Goal: Complete application form

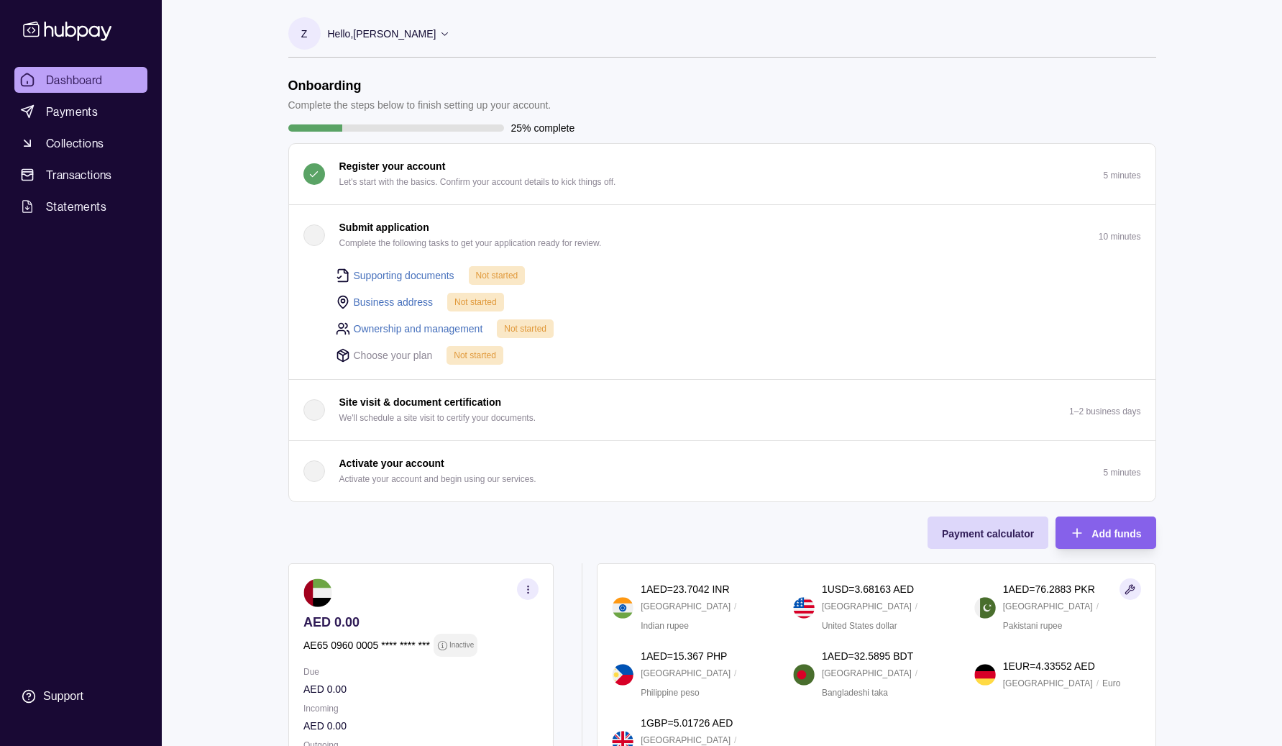
click at [700, 247] on button "Submit application Complete the following tasks to get your application ready f…" at bounding box center [722, 235] width 866 height 60
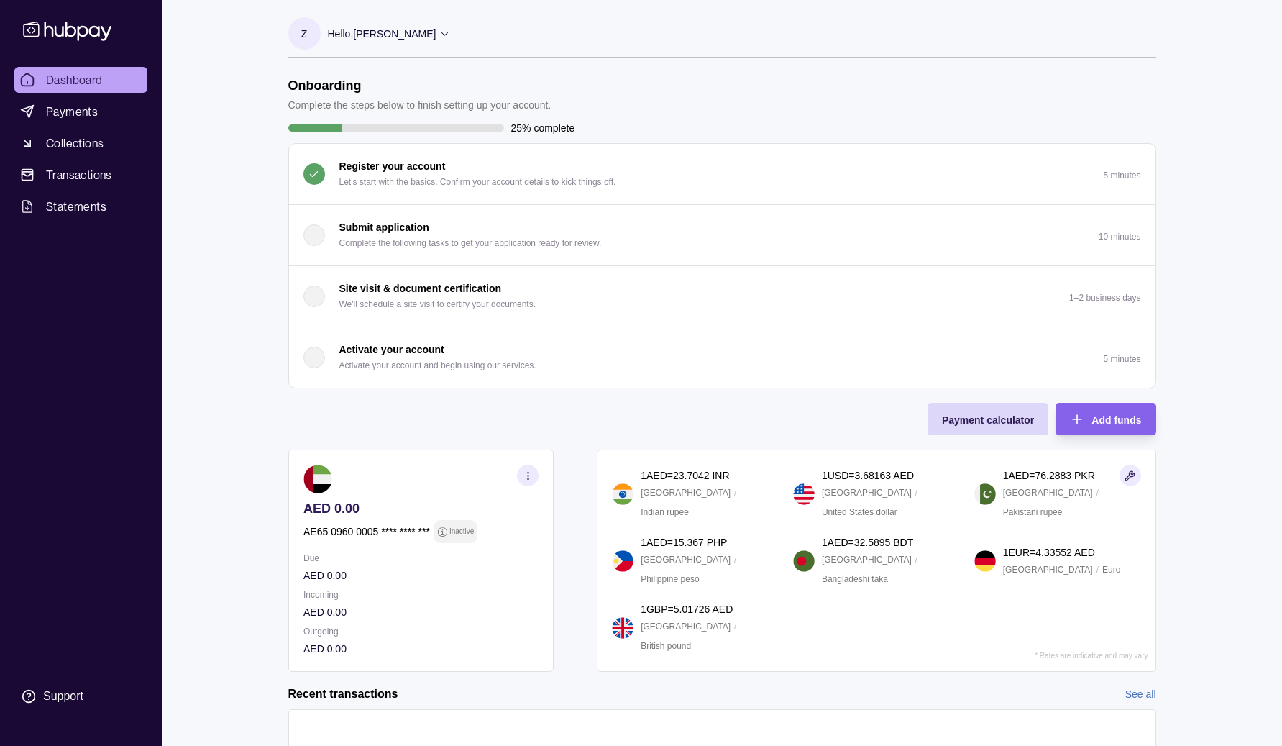
click at [696, 242] on button "Submit application Complete the following tasks to get your application ready f…" at bounding box center [722, 235] width 866 height 60
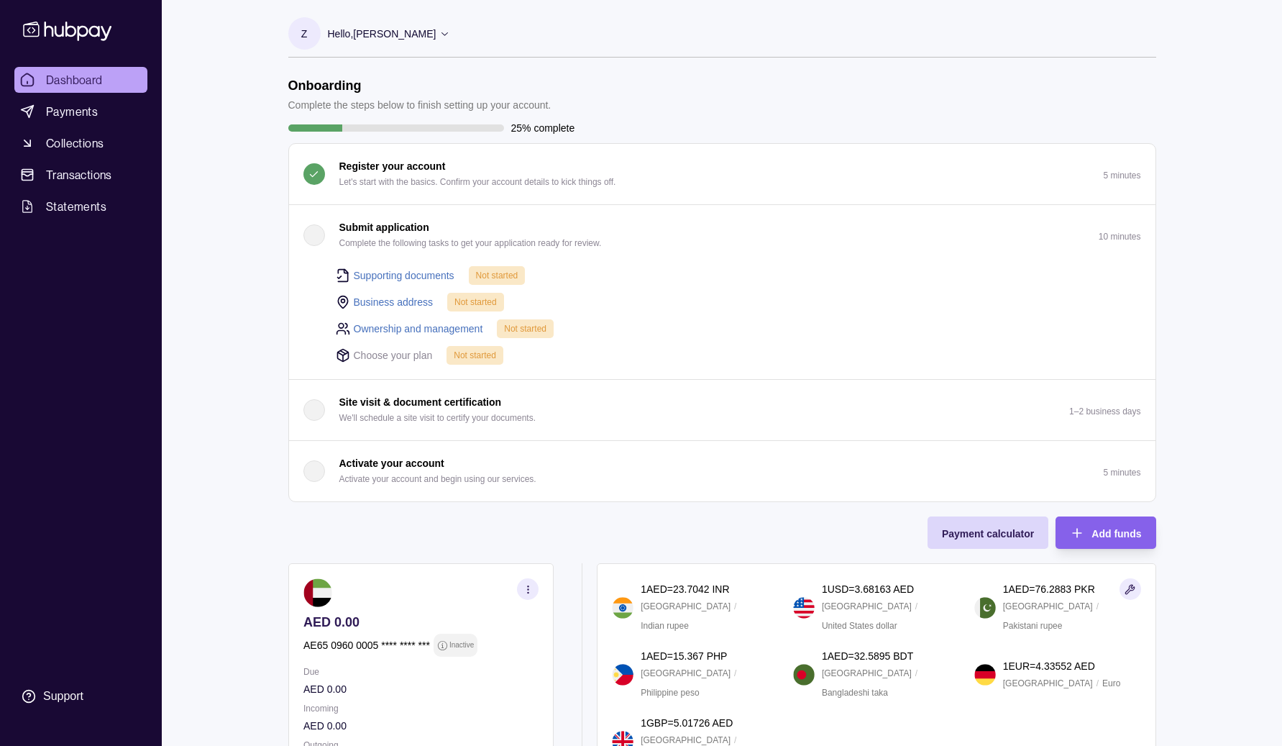
click at [319, 238] on div "button" at bounding box center [314, 235] width 22 height 22
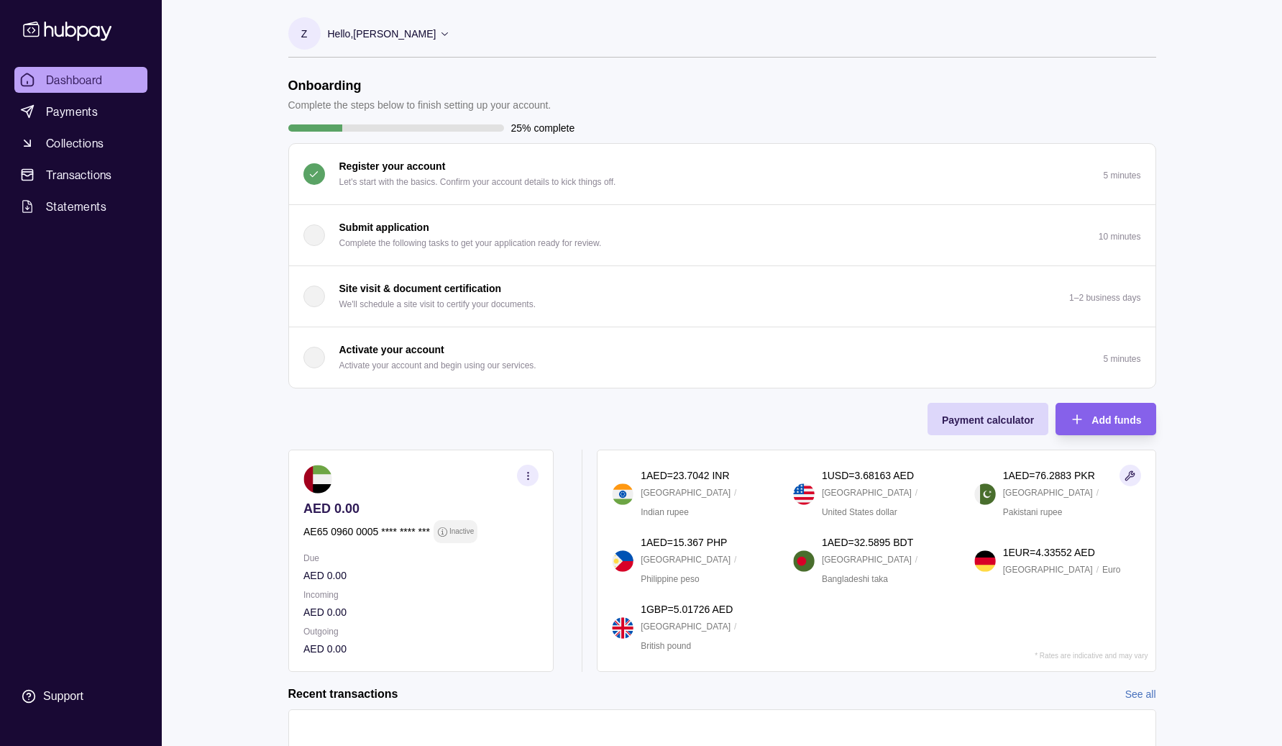
click at [319, 238] on div "button" at bounding box center [314, 235] width 22 height 22
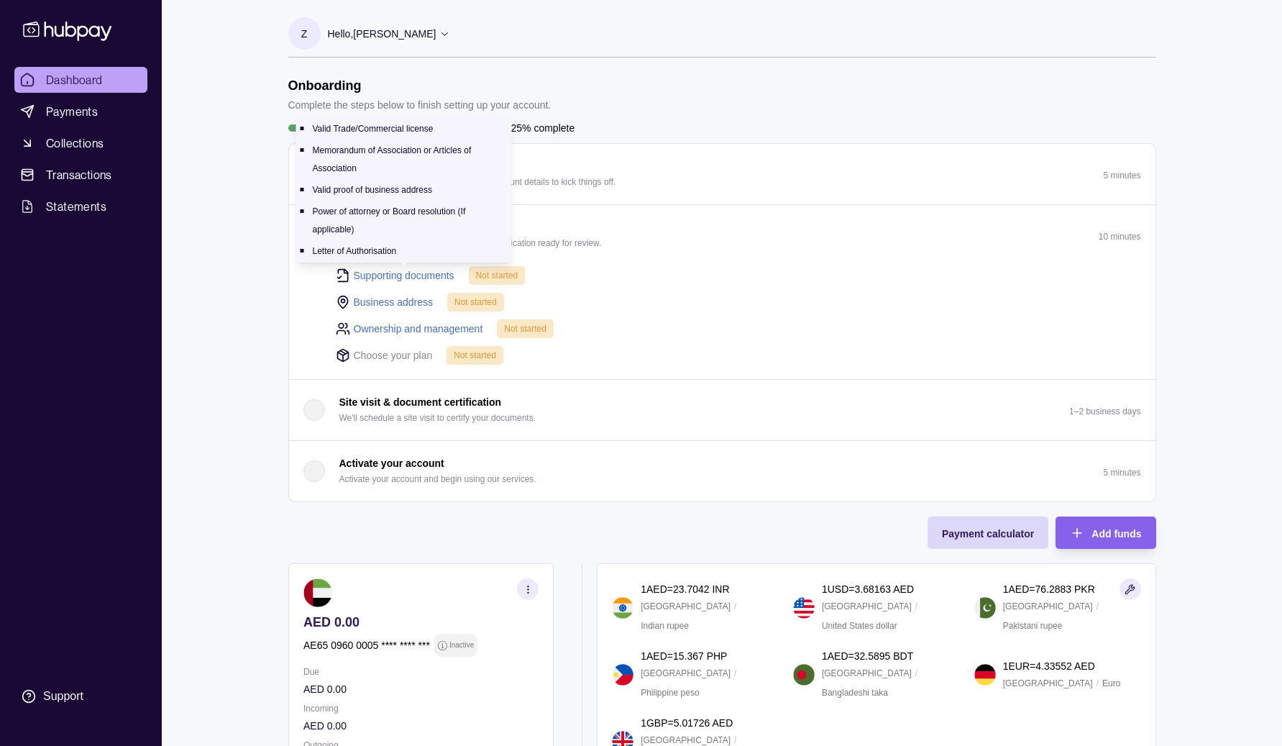
click at [416, 274] on link "Supporting documents" at bounding box center [404, 275] width 101 height 16
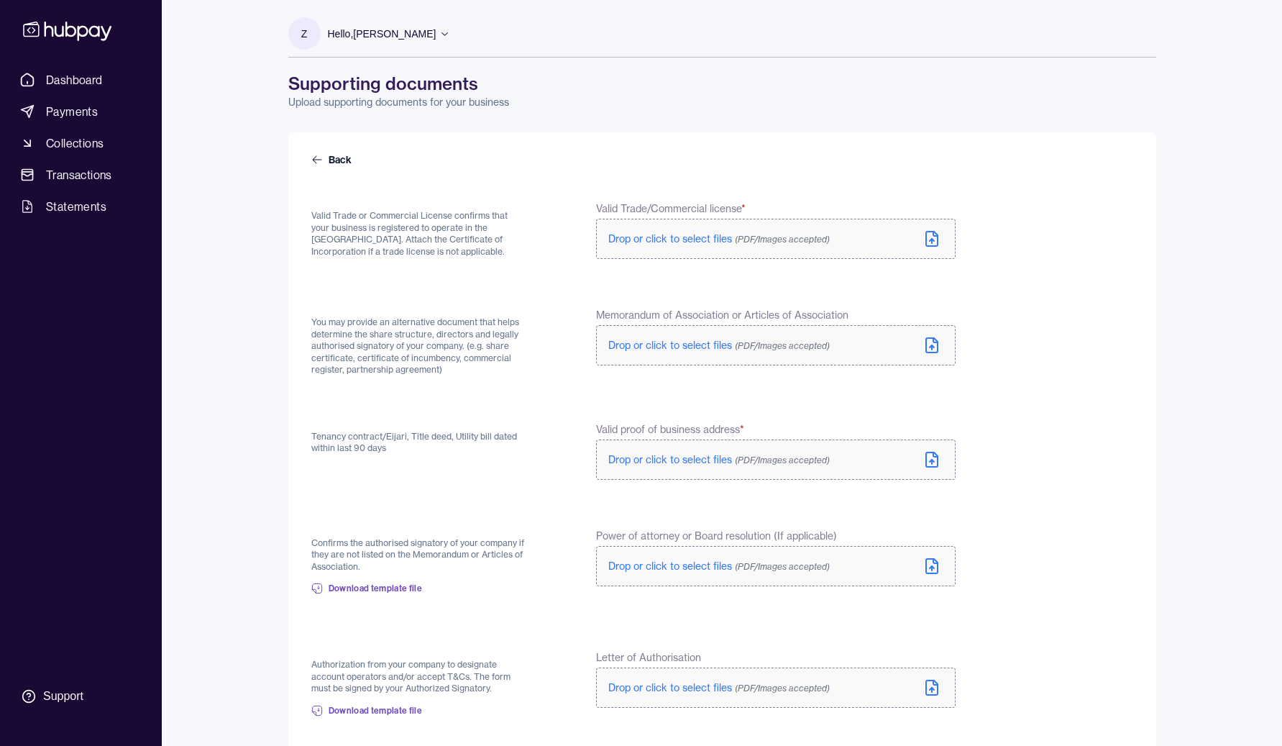
click at [708, 237] on span "Drop or click to select files (PDF/Images accepted)" at bounding box center [718, 238] width 221 height 13
click at [666, 349] on span "Drop or click to select files (PDF/Images accepted)" at bounding box center [718, 348] width 221 height 13
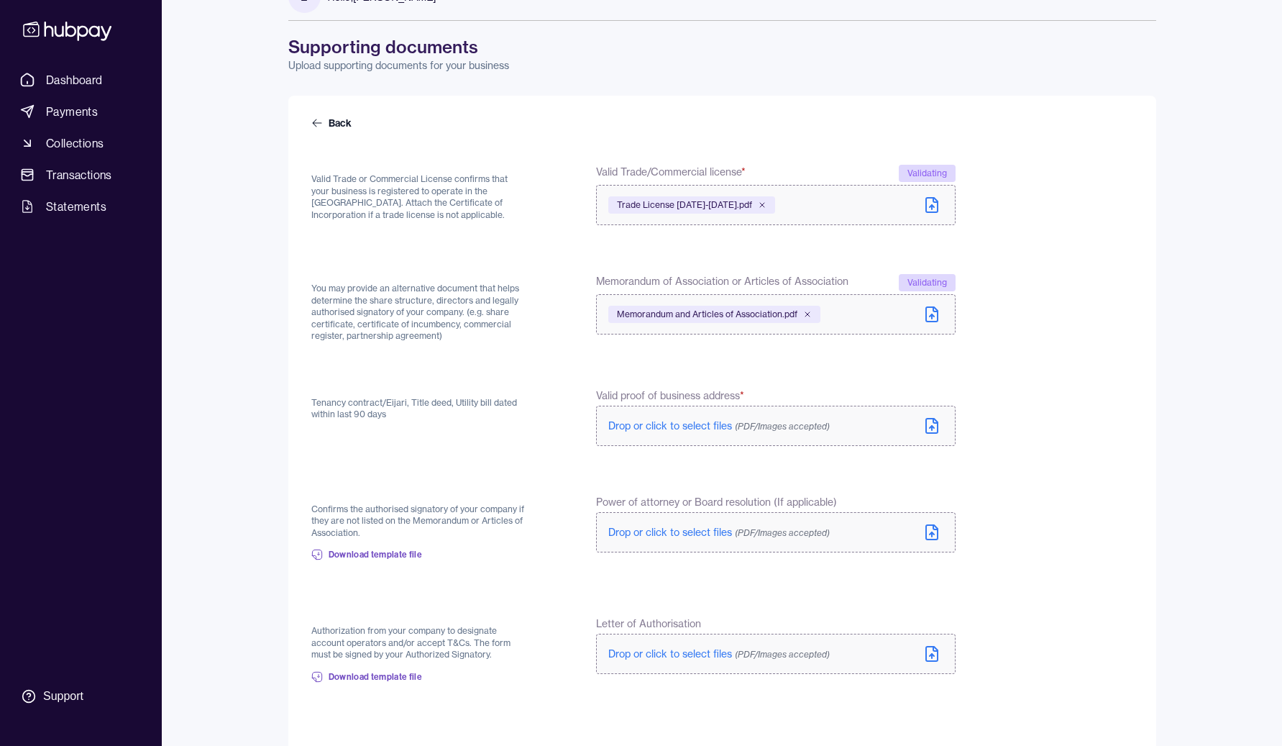
scroll to position [55, 0]
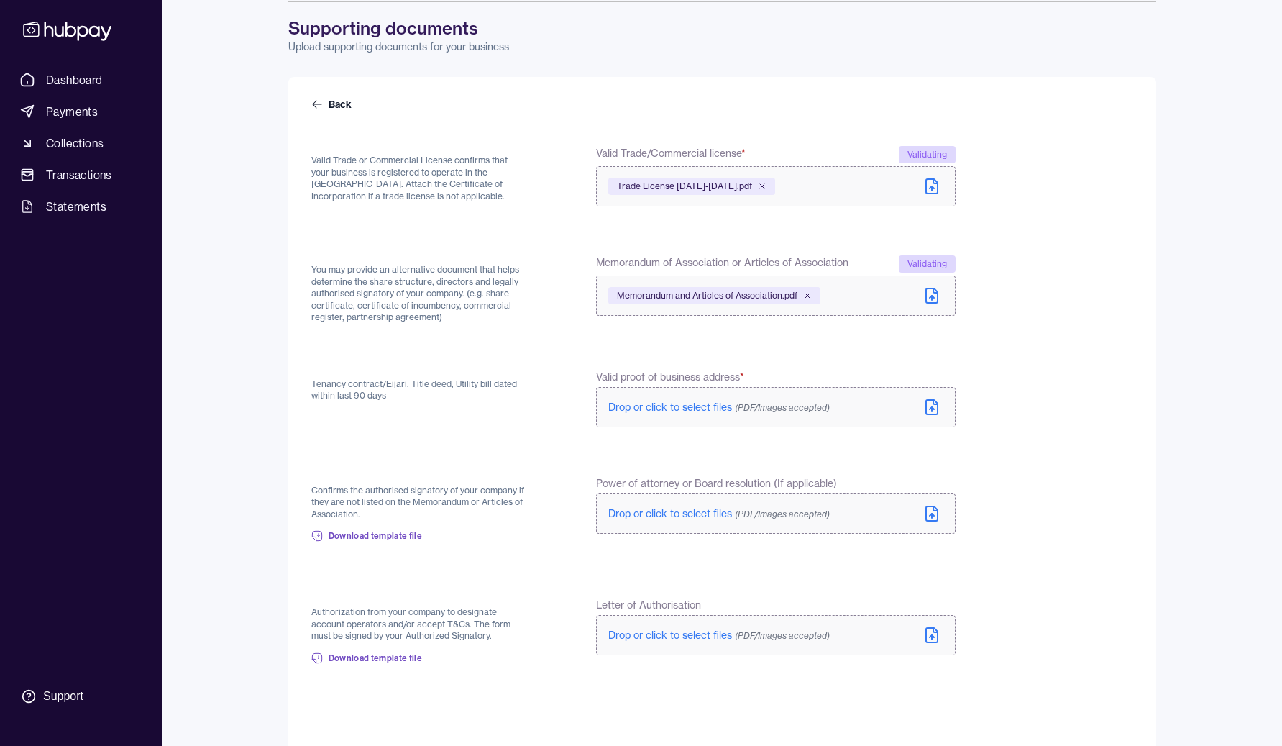
click at [686, 406] on span "Drop or click to select files (PDF/Images accepted)" at bounding box center [718, 407] width 221 height 13
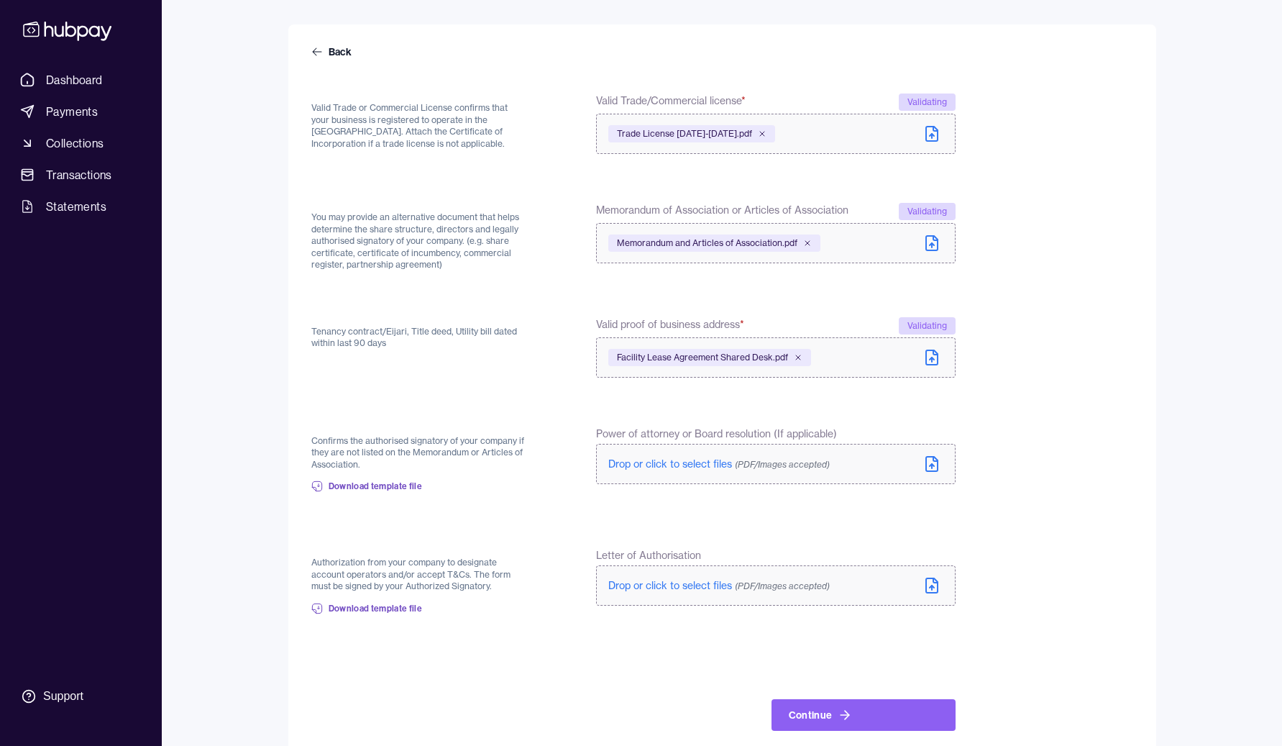
scroll to position [129, 0]
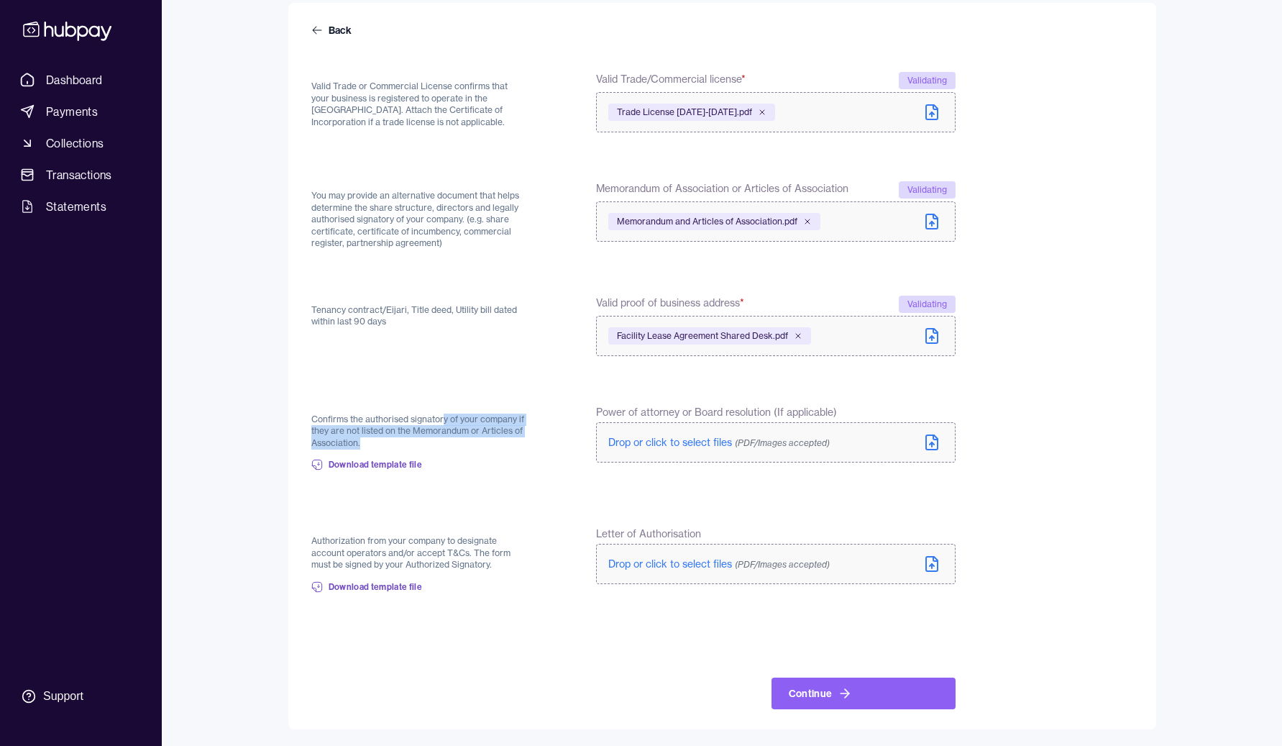
drag, startPoint x: 444, startPoint y: 419, endPoint x: 470, endPoint y: 438, distance: 31.4
click at [470, 438] on p "Confirms the authorised signatory of your company if they are not listed on the…" at bounding box center [419, 431] width 216 height 36
drag, startPoint x: 470, startPoint y: 438, endPoint x: 464, endPoint y: 420, distance: 18.9
click at [464, 420] on p "Confirms the authorised signatory of your company if they are not listed on the…" at bounding box center [419, 431] width 216 height 36
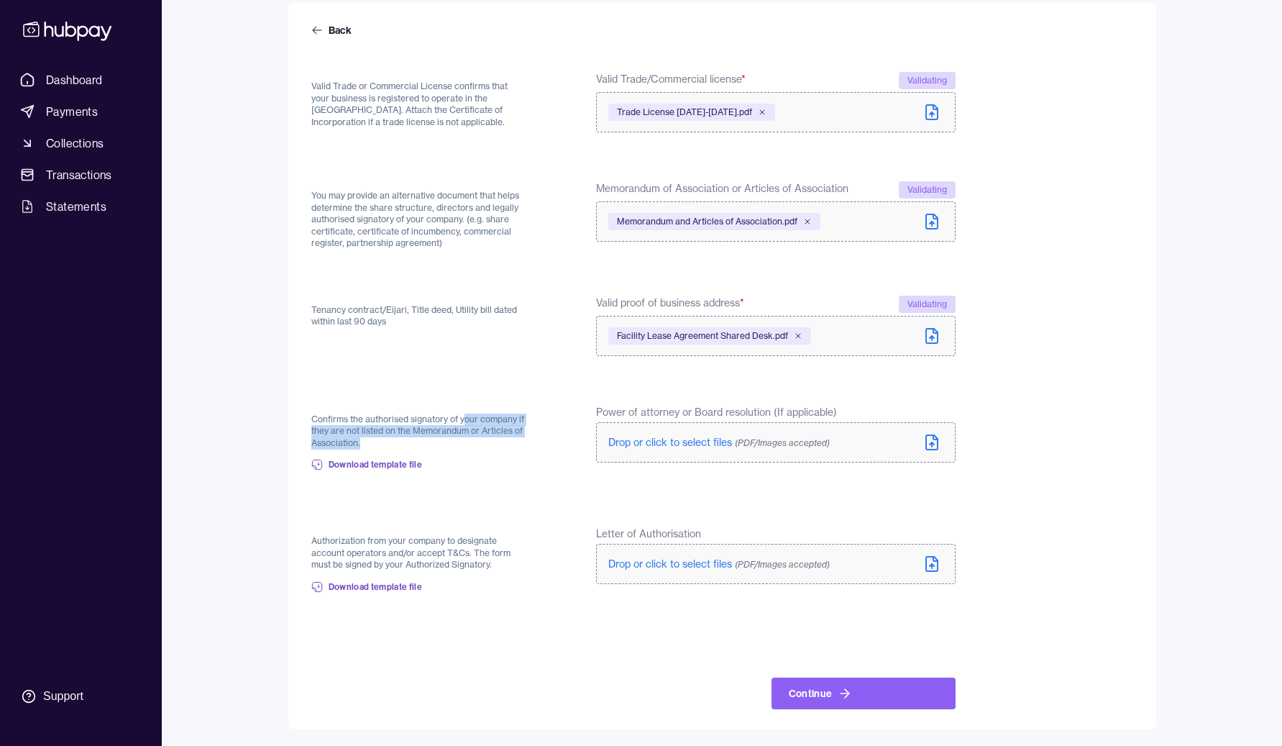
click at [464, 420] on p "Confirms the authorised signatory of your company if they are not listed on the…" at bounding box center [419, 431] width 216 height 36
drag, startPoint x: 464, startPoint y: 420, endPoint x: 470, endPoint y: 434, distance: 15.8
click at [470, 434] on p "Confirms the authorised signatory of your company if they are not listed on the…" at bounding box center [419, 431] width 216 height 36
drag, startPoint x: 470, startPoint y: 544, endPoint x: 483, endPoint y: 558, distance: 18.8
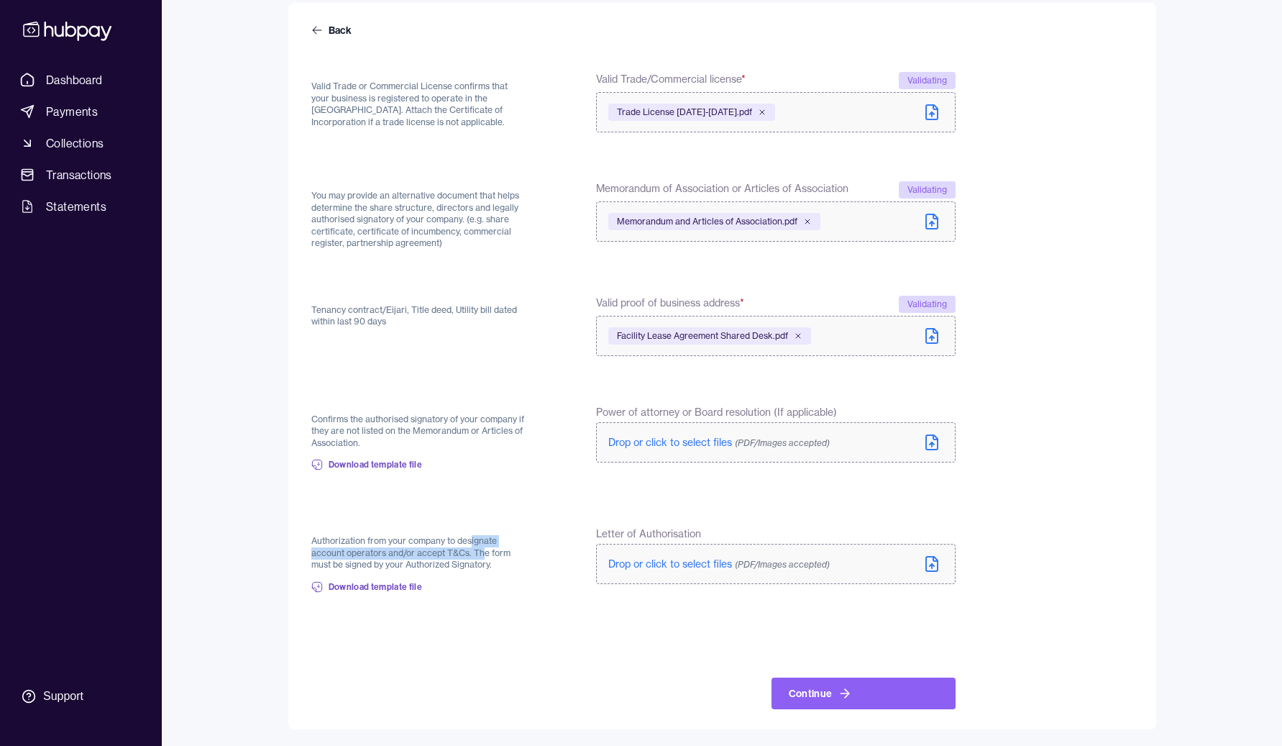
click at [483, 558] on p "Authorization from your company to designate account operators and/or accept T&…" at bounding box center [419, 553] width 216 height 36
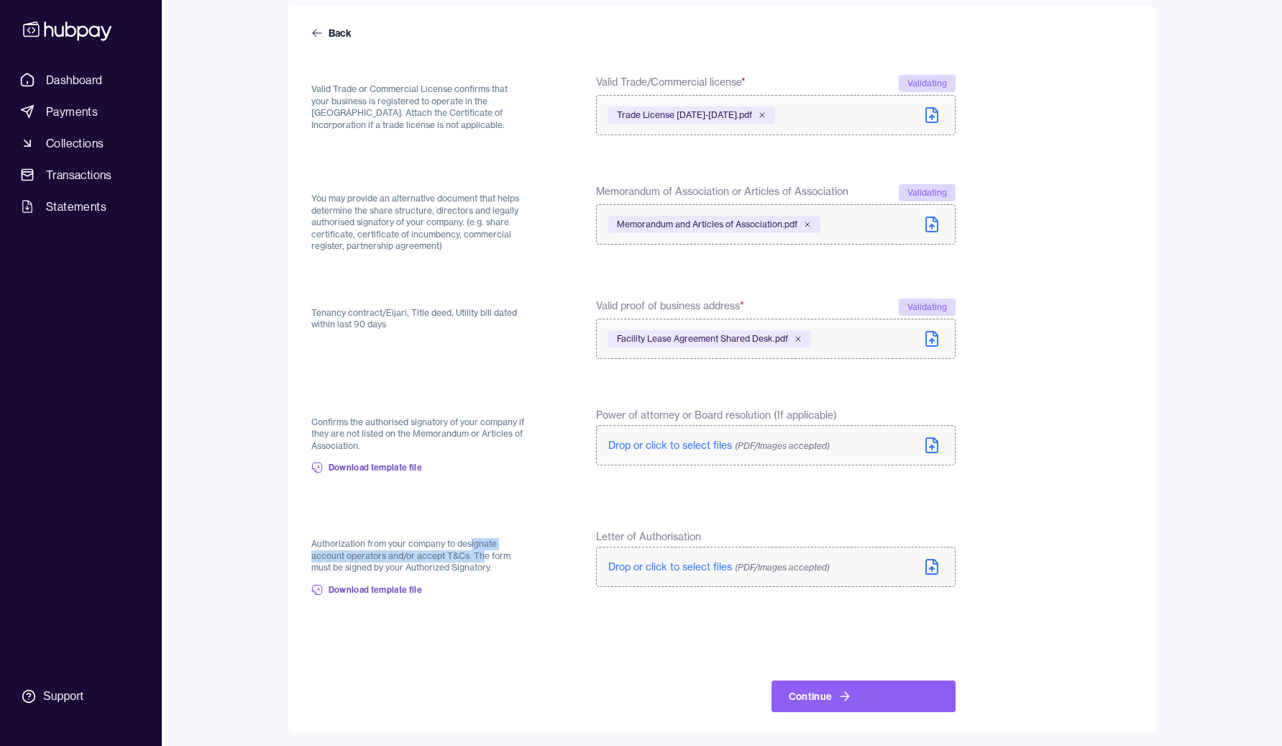
click at [483, 558] on p "Authorization from your company to designate account operators and/or accept T&…" at bounding box center [419, 556] width 216 height 36
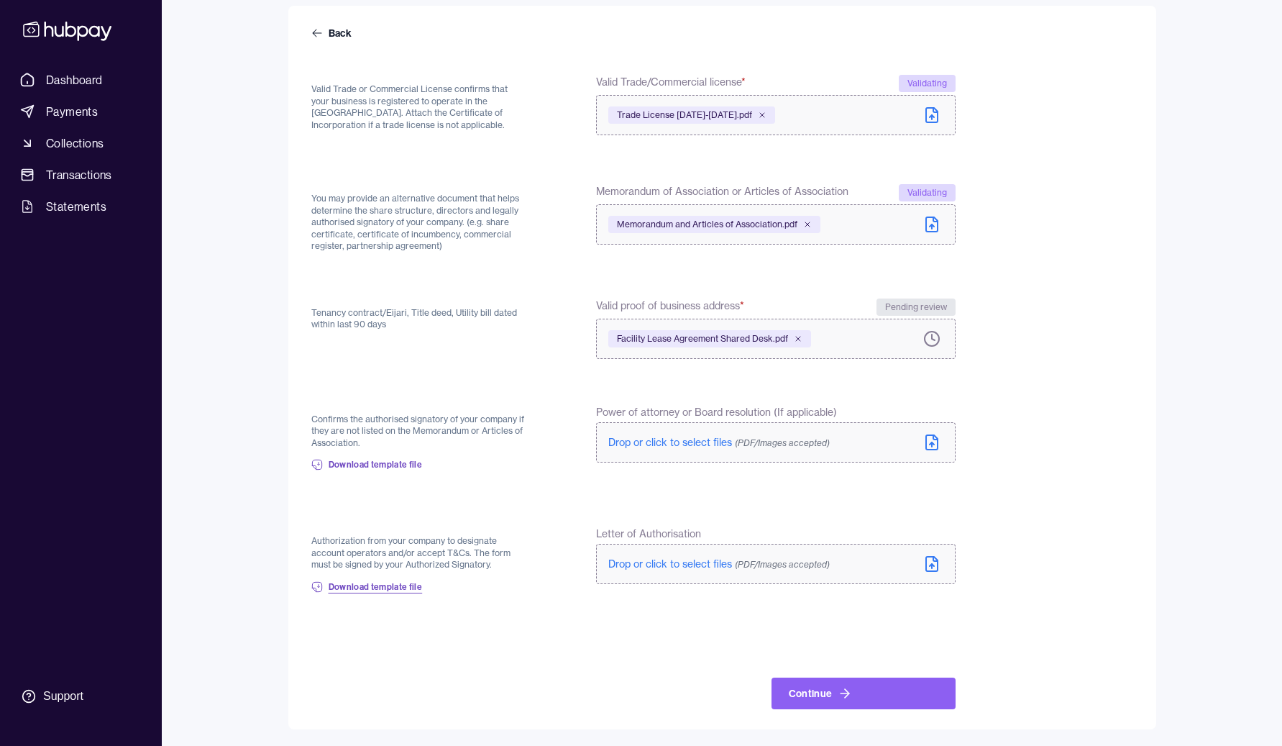
click at [410, 587] on span "Download template file" at bounding box center [376, 587] width 94 height 12
click at [667, 575] on label "Drop or click to select files (PDF/Images accepted)" at bounding box center [775, 564] width 359 height 40
click at [756, 609] on form "Back Valid Trade or Commercial License confirms that your business is registere…" at bounding box center [722, 369] width 822 height 680
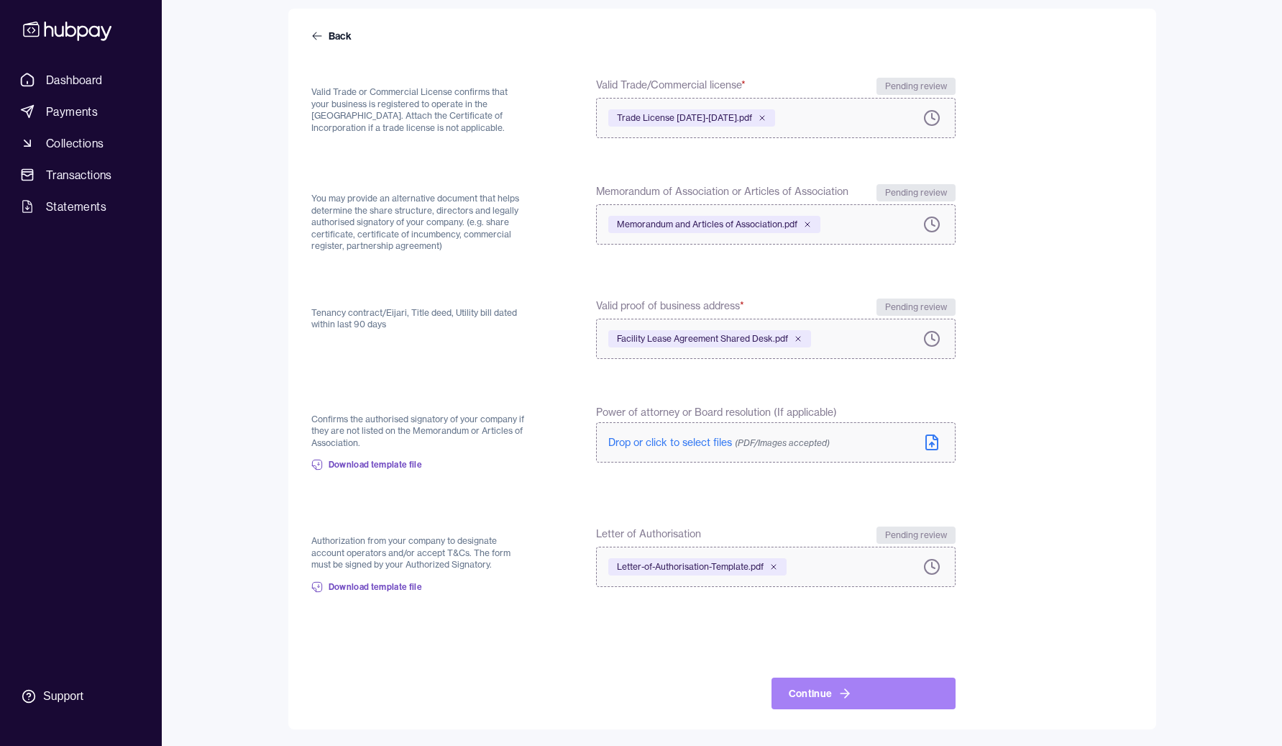
click at [858, 698] on button "Continue" at bounding box center [864, 693] width 184 height 32
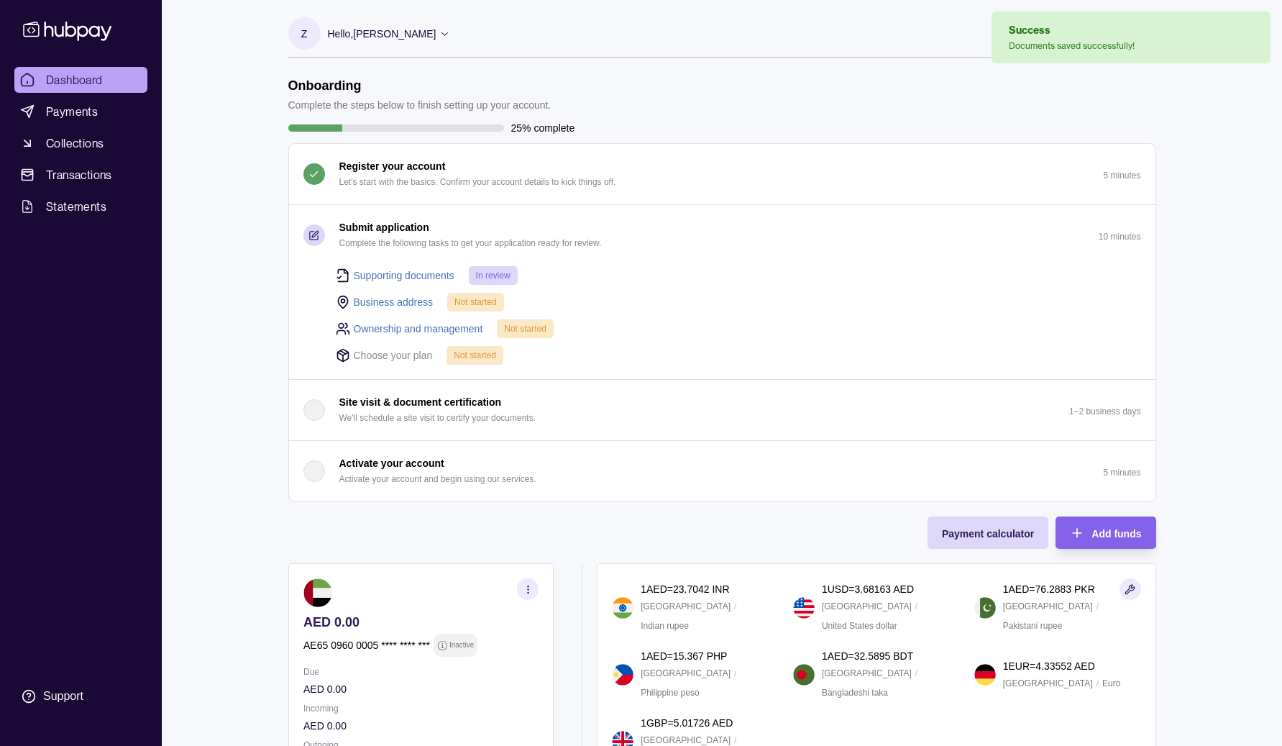
click at [371, 302] on link "Business address" at bounding box center [394, 302] width 80 height 16
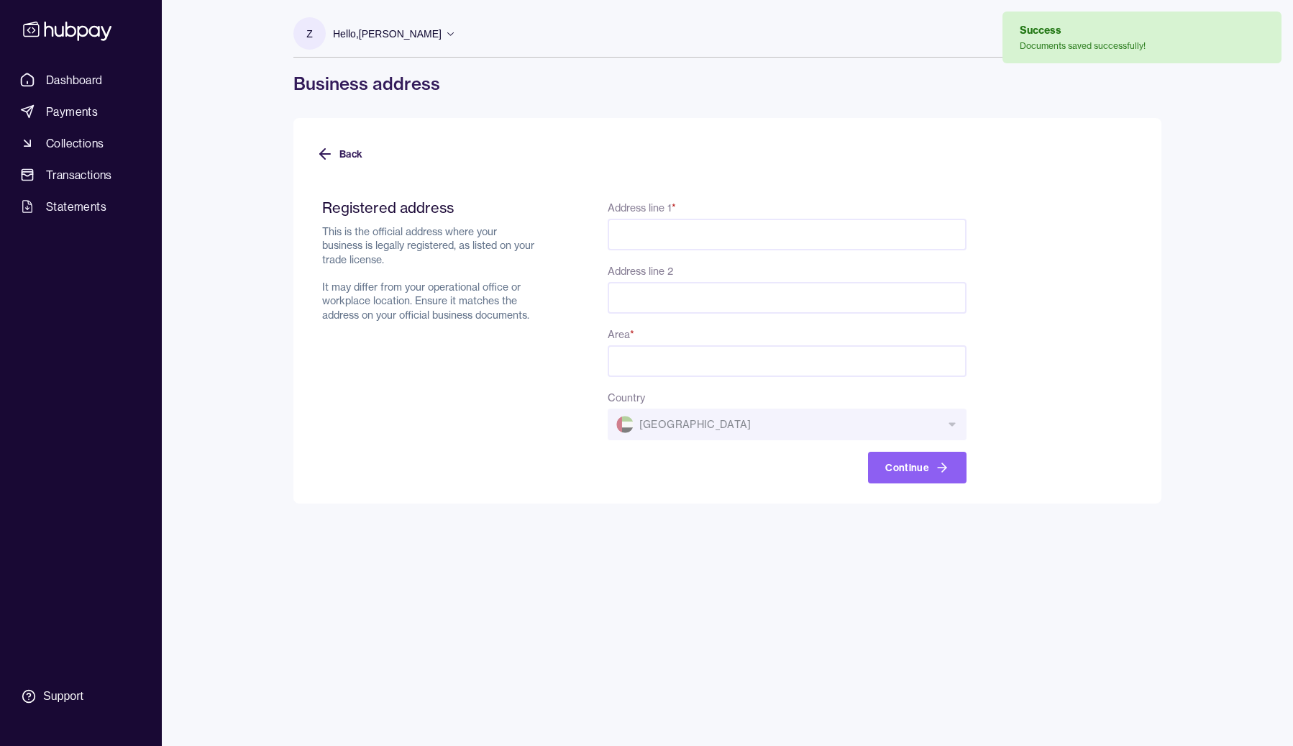
click at [704, 221] on input "Address line 1 *" at bounding box center [787, 235] width 359 height 32
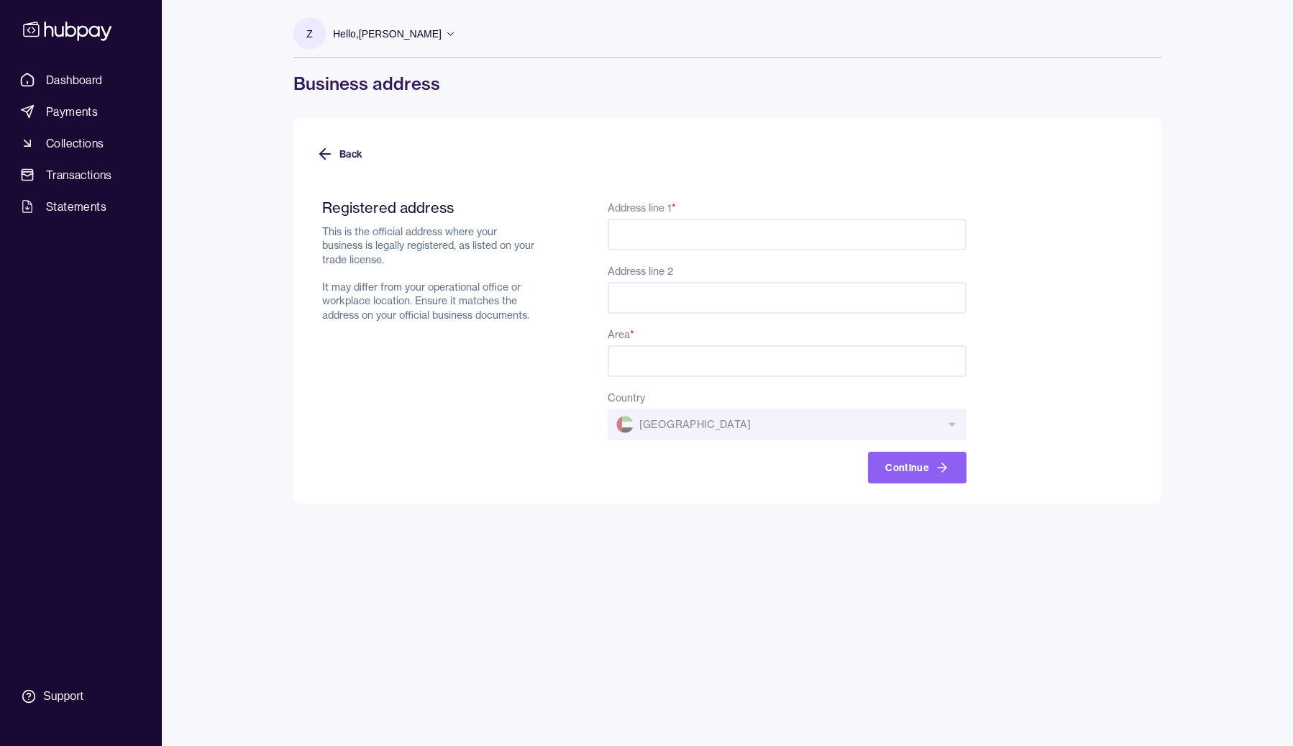
click at [734, 228] on input "Address line 1 *" at bounding box center [787, 235] width 359 height 32
paste input "**********"
type input "**********"
click at [685, 342] on div "Area *" at bounding box center [787, 351] width 359 height 52
click at [694, 357] on input "Area *" at bounding box center [787, 361] width 359 height 32
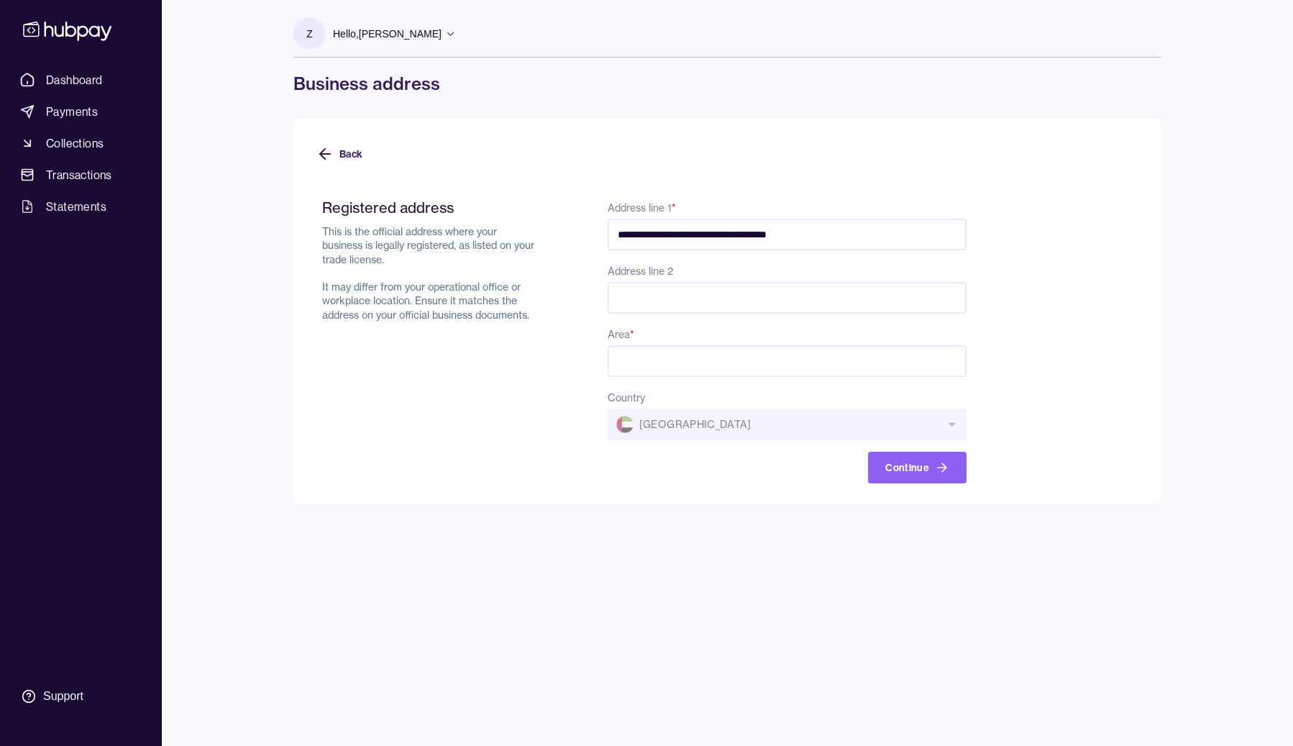
paste input "**********"
drag, startPoint x: 605, startPoint y: 337, endPoint x: 519, endPoint y: 321, distance: 87.0
click at [519, 322] on div "**********" at bounding box center [644, 340] width 644 height 285
type input "*"
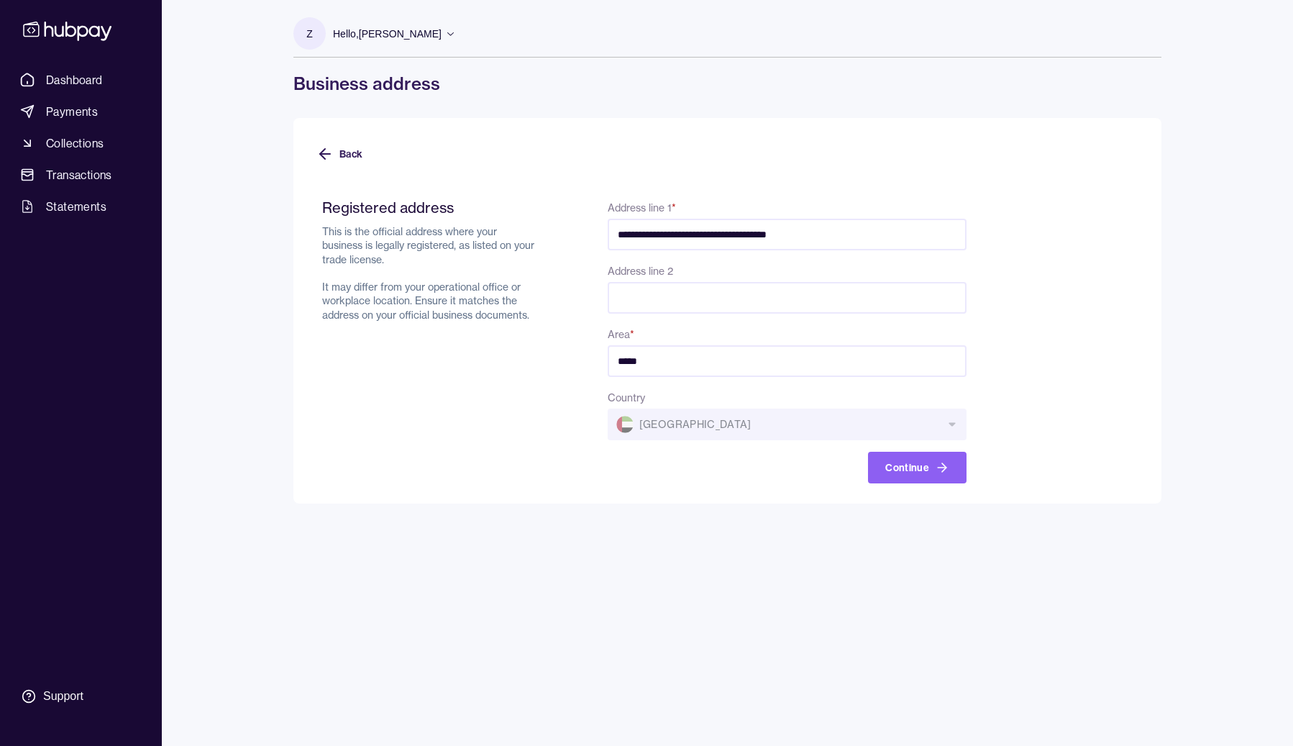
type input "*****"
click at [802, 294] on input "Address line 2" at bounding box center [787, 298] width 359 height 32
paste input "**********"
type input "**********"
click at [1104, 377] on form "**********" at bounding box center [727, 332] width 822 height 302
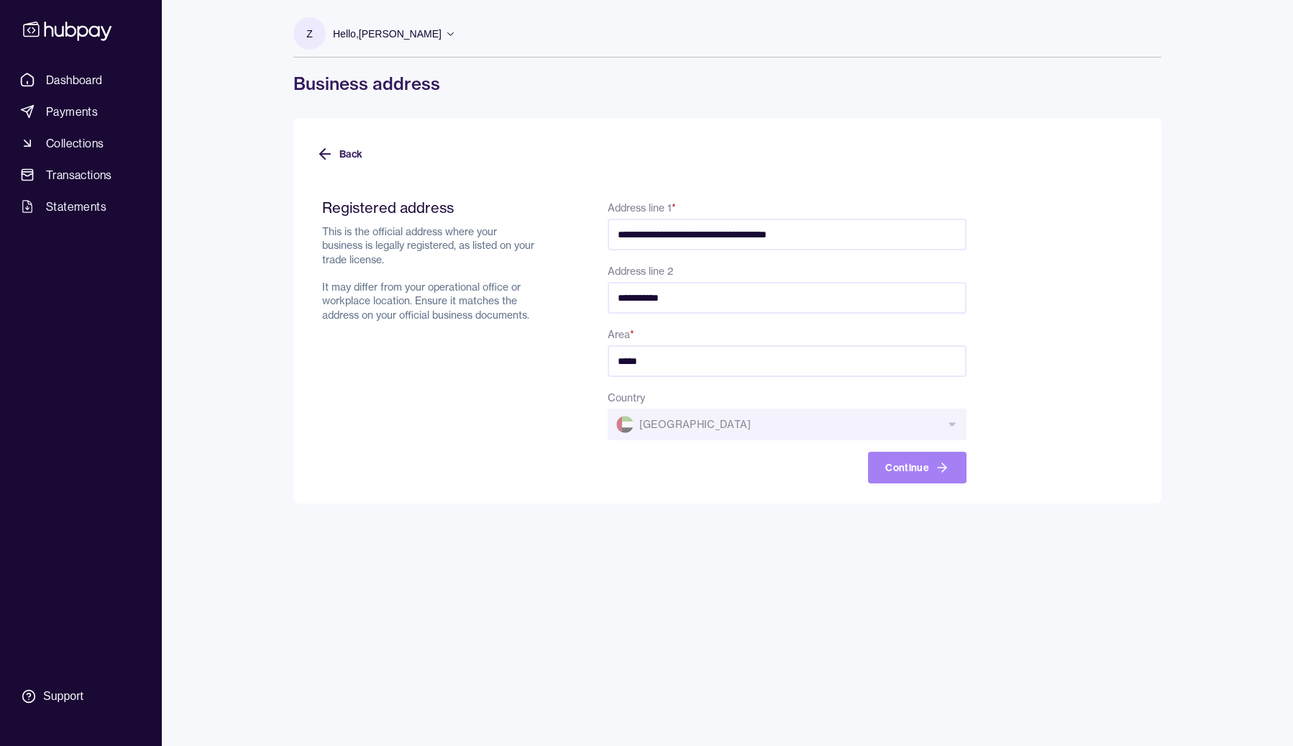
click at [951, 475] on button "Continue" at bounding box center [917, 468] width 99 height 32
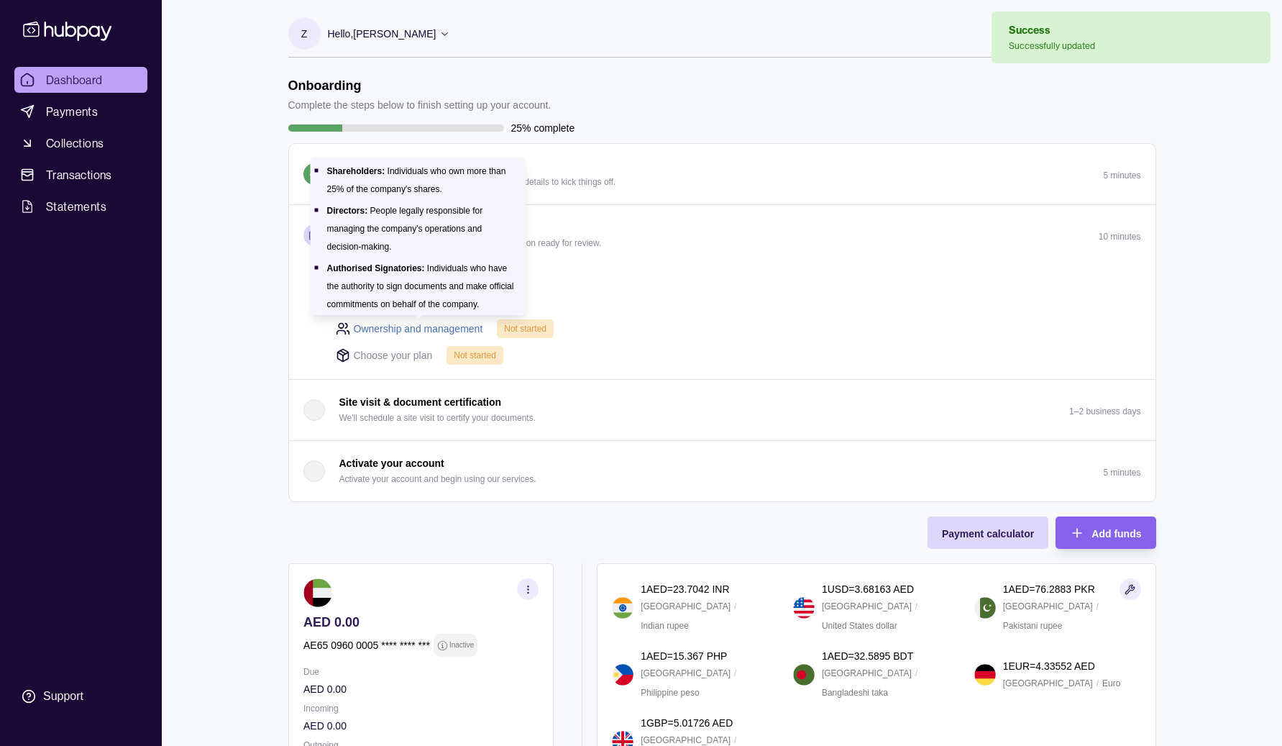
click at [438, 324] on link "Ownership and management" at bounding box center [418, 329] width 129 height 16
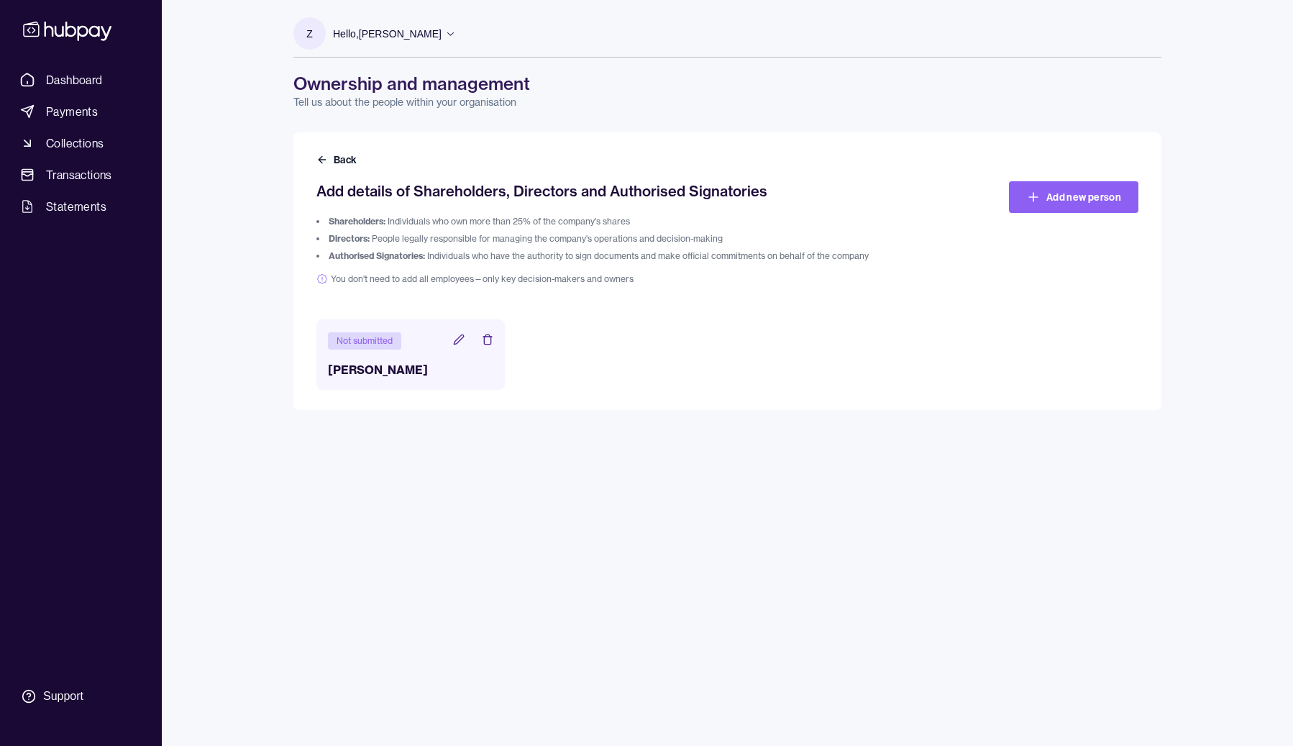
click at [457, 339] on icon at bounding box center [459, 340] width 12 height 12
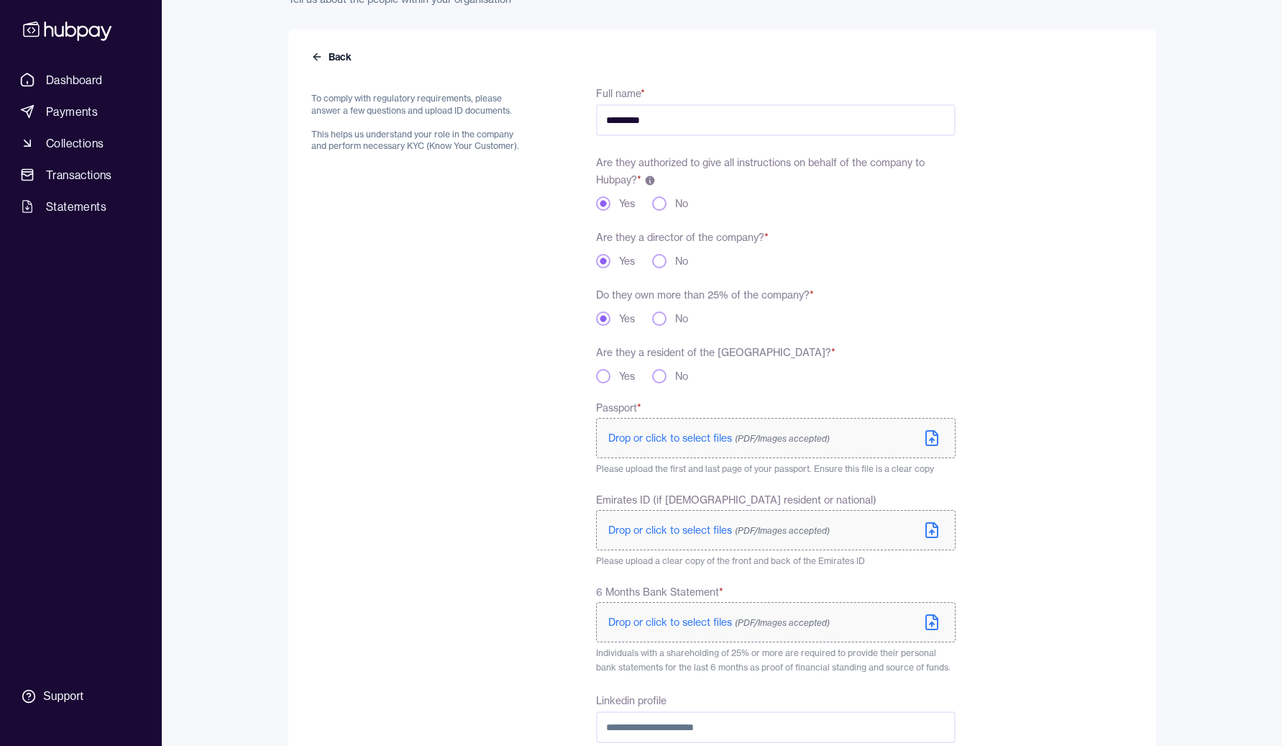
scroll to position [112, 0]
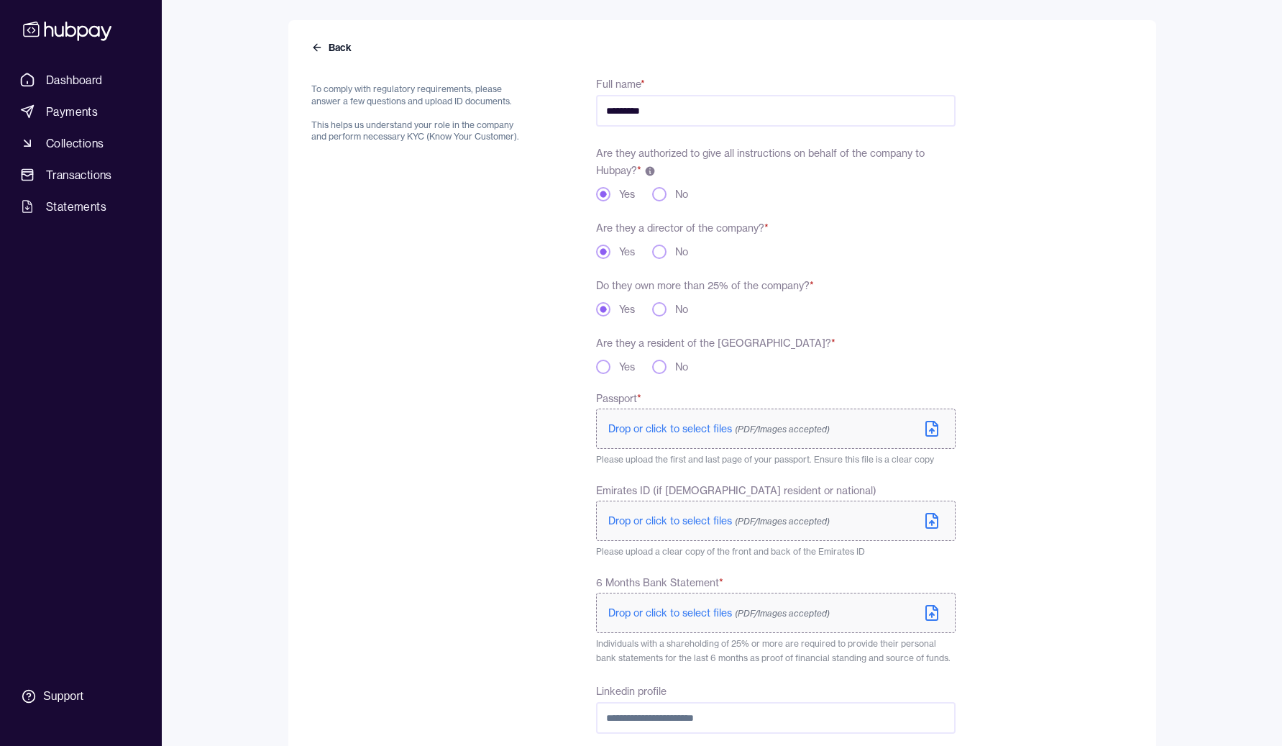
click at [607, 365] on button "Yes" at bounding box center [603, 367] width 14 height 14
click at [530, 390] on div "To comply with regulatory requirements, please answer a few questions and uploa…" at bounding box center [633, 499] width 644 height 848
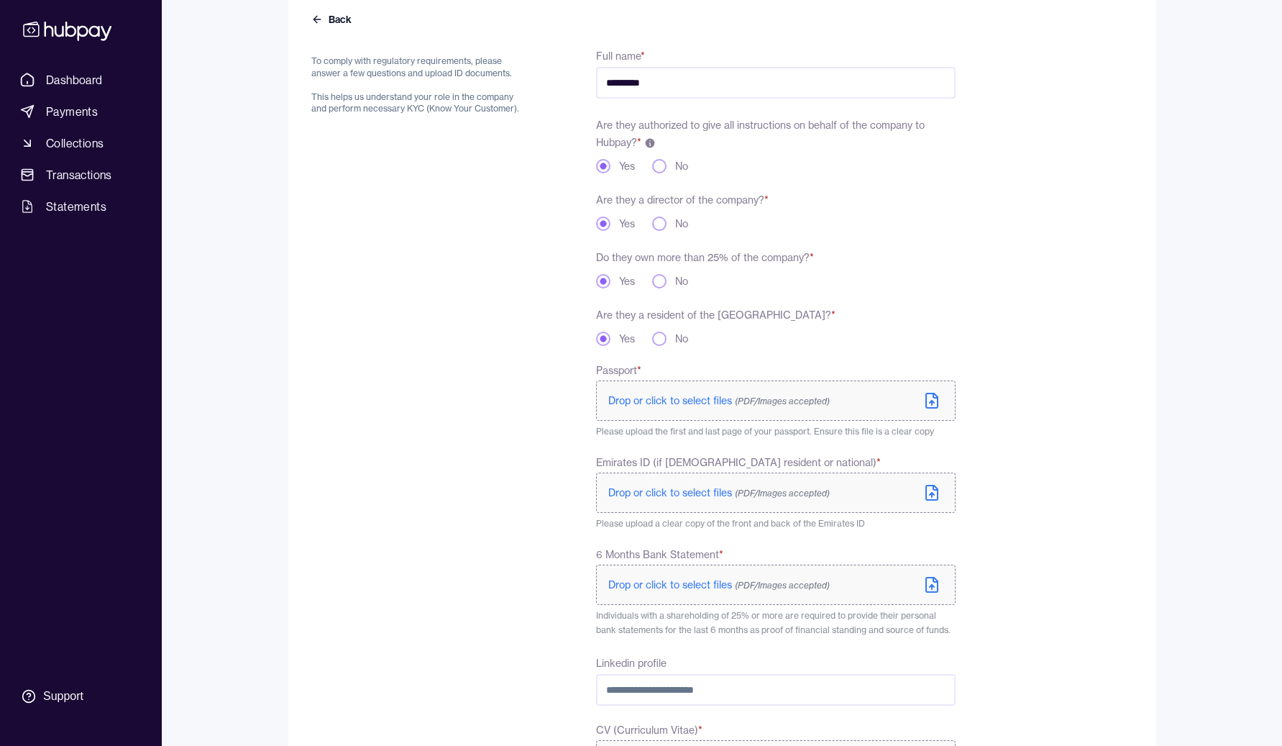
scroll to position [293, 0]
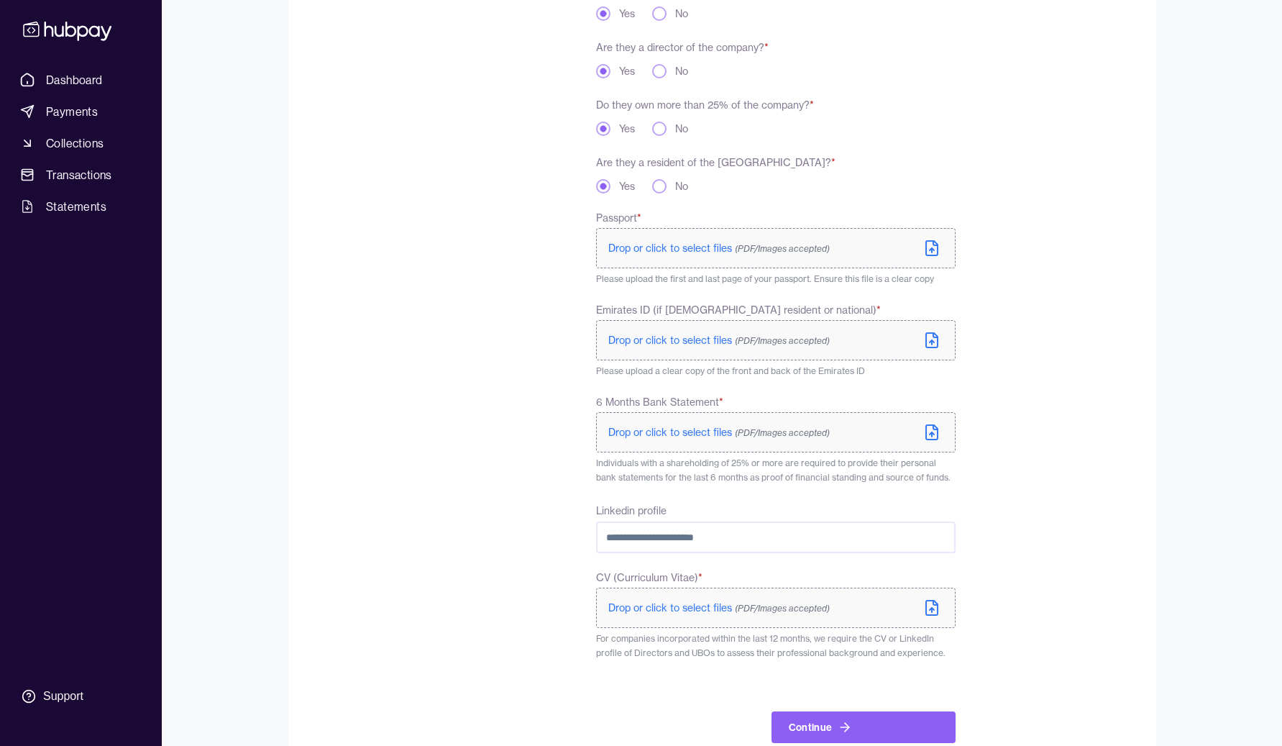
click at [697, 251] on span "Drop or click to select files (PDF/Images accepted)" at bounding box center [718, 248] width 221 height 13
click at [669, 336] on p "Drop or click to select files (PDF/Images accepted)" at bounding box center [718, 340] width 221 height 14
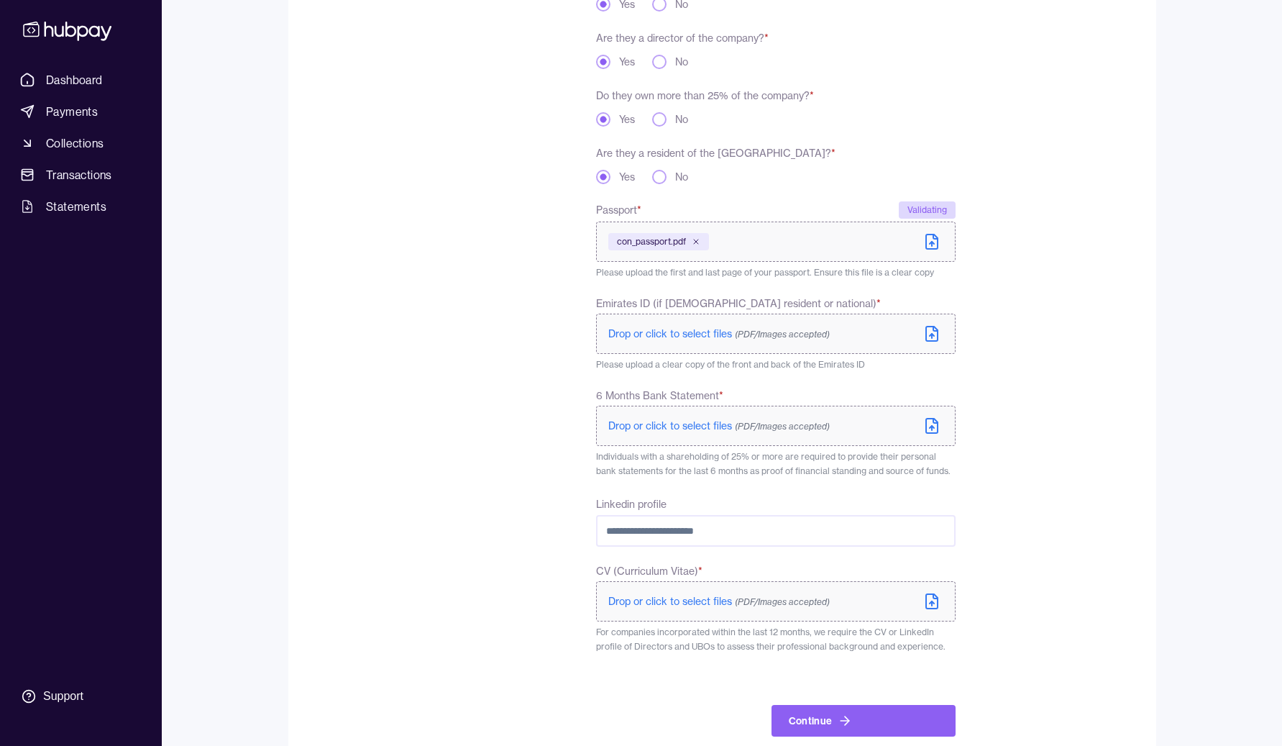
click at [694, 331] on span "Drop or click to select files (PDF/Images accepted)" at bounding box center [718, 333] width 221 height 13
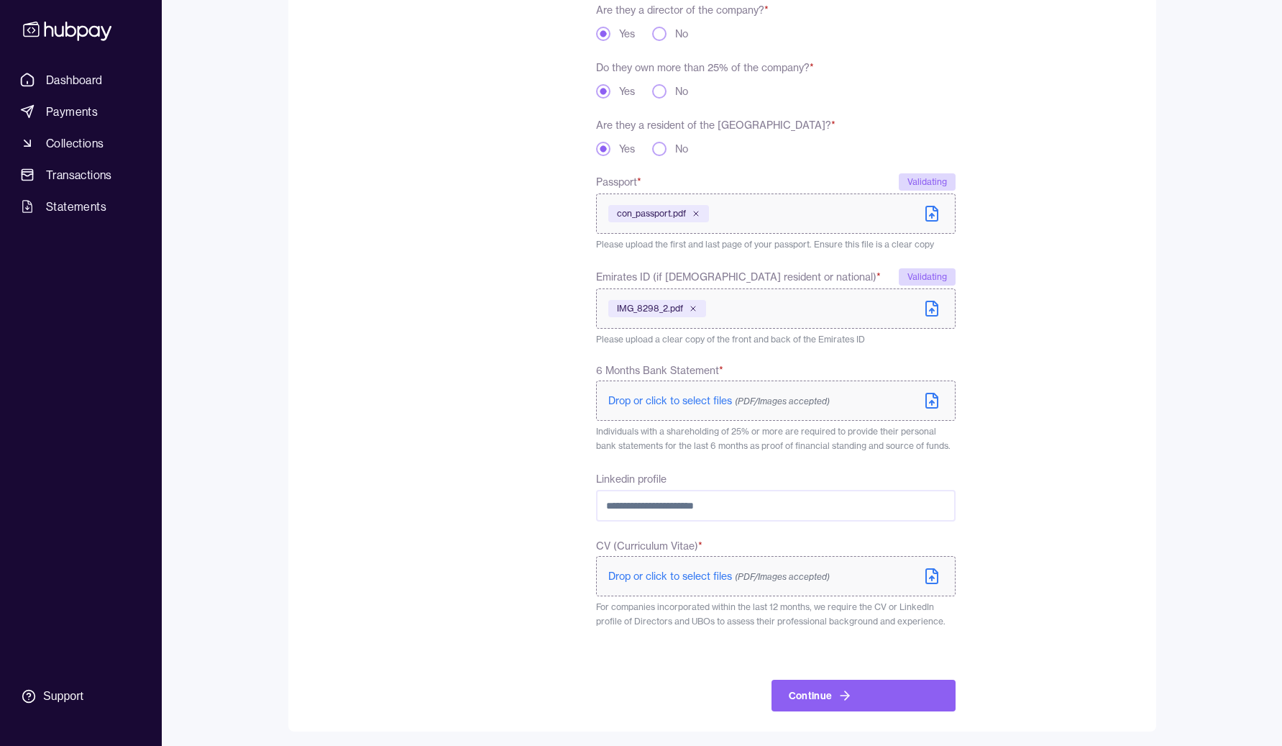
scroll to position [333, 0]
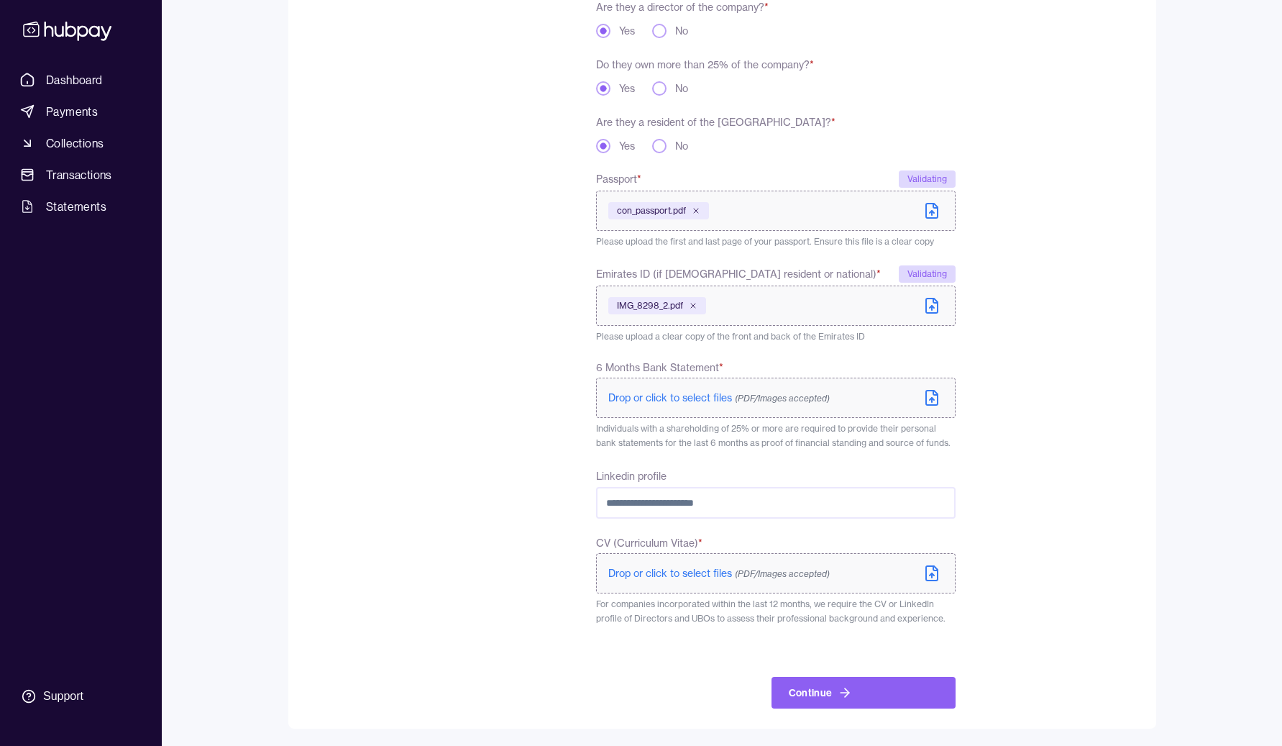
click at [707, 401] on span "Drop or click to select files (PDF/Images accepted)" at bounding box center [718, 397] width 221 height 13
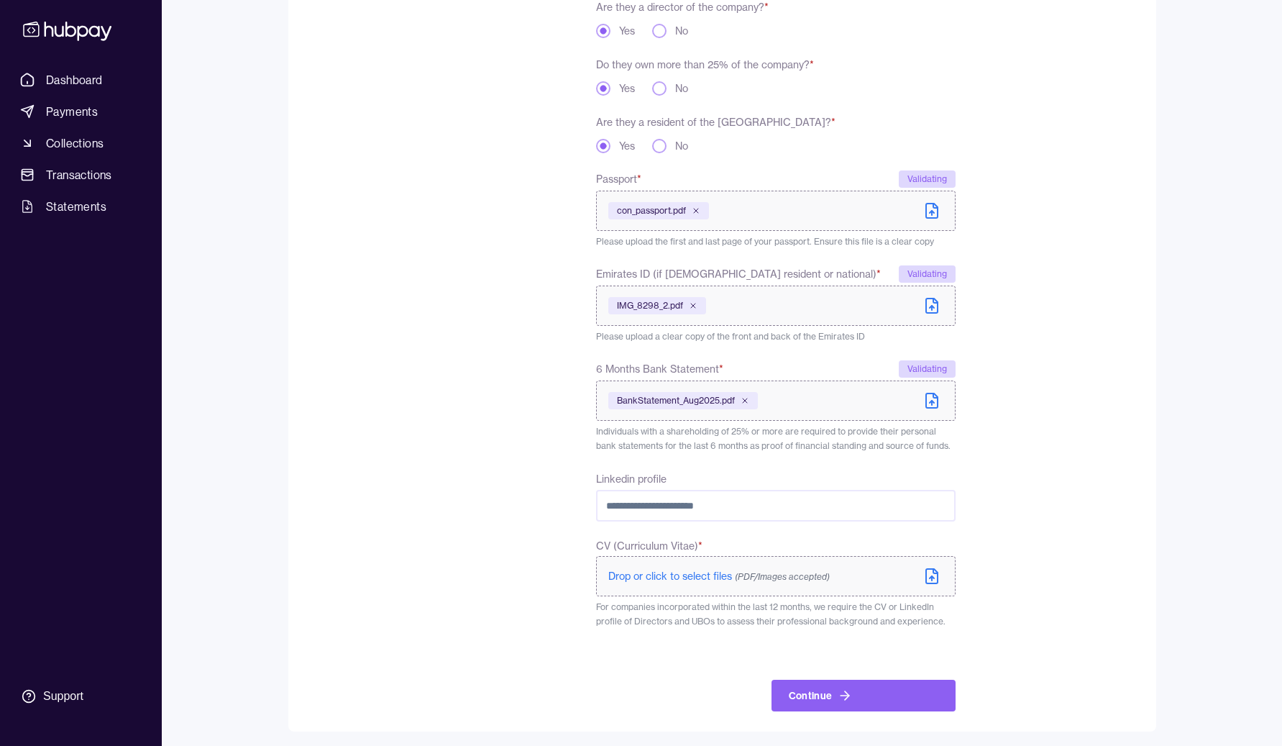
scroll to position [336, 0]
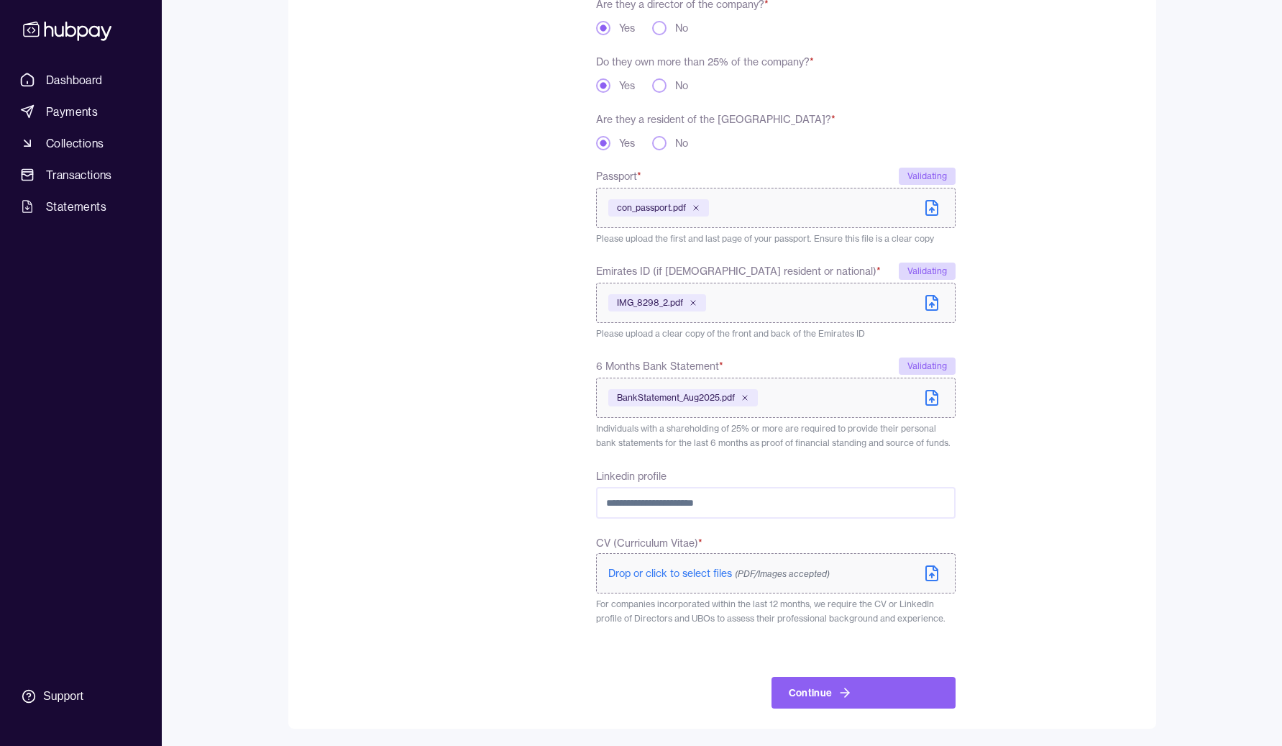
click at [1104, 468] on form "To comply with regulatory requirements, please answer a few questions and uploa…" at bounding box center [722, 271] width 822 height 874
click at [744, 487] on input "Linkedin profile" at bounding box center [775, 503] width 359 height 32
drag, startPoint x: 772, startPoint y: 494, endPoint x: 532, endPoint y: 492, distance: 239.5
click at [532, 492] on div "To comply with regulatory requirements, please answer a few questions and uploa…" at bounding box center [633, 279] width 644 height 857
paste input "**********"
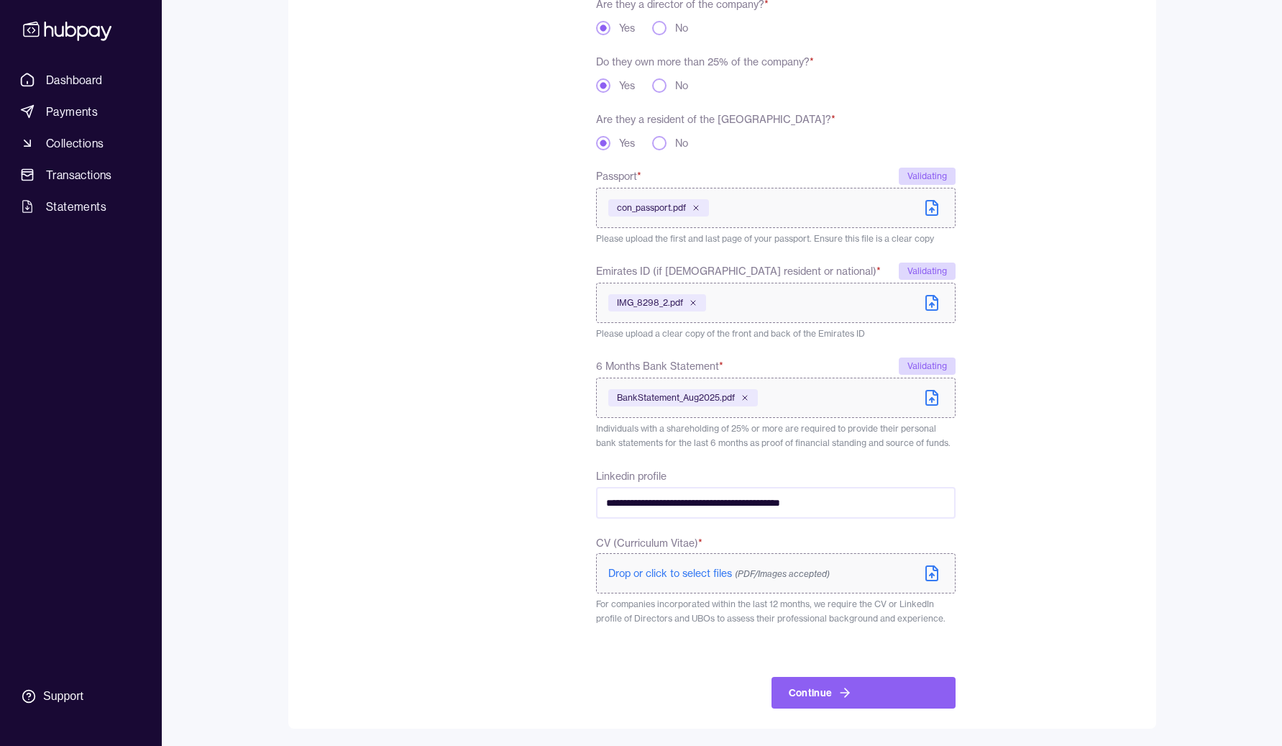
type input "**********"
click at [482, 495] on div "To comply with regulatory requirements, please answer a few questions and uploa…" at bounding box center [419, 279] width 216 height 857
click at [883, 699] on button "Continue" at bounding box center [864, 693] width 184 height 32
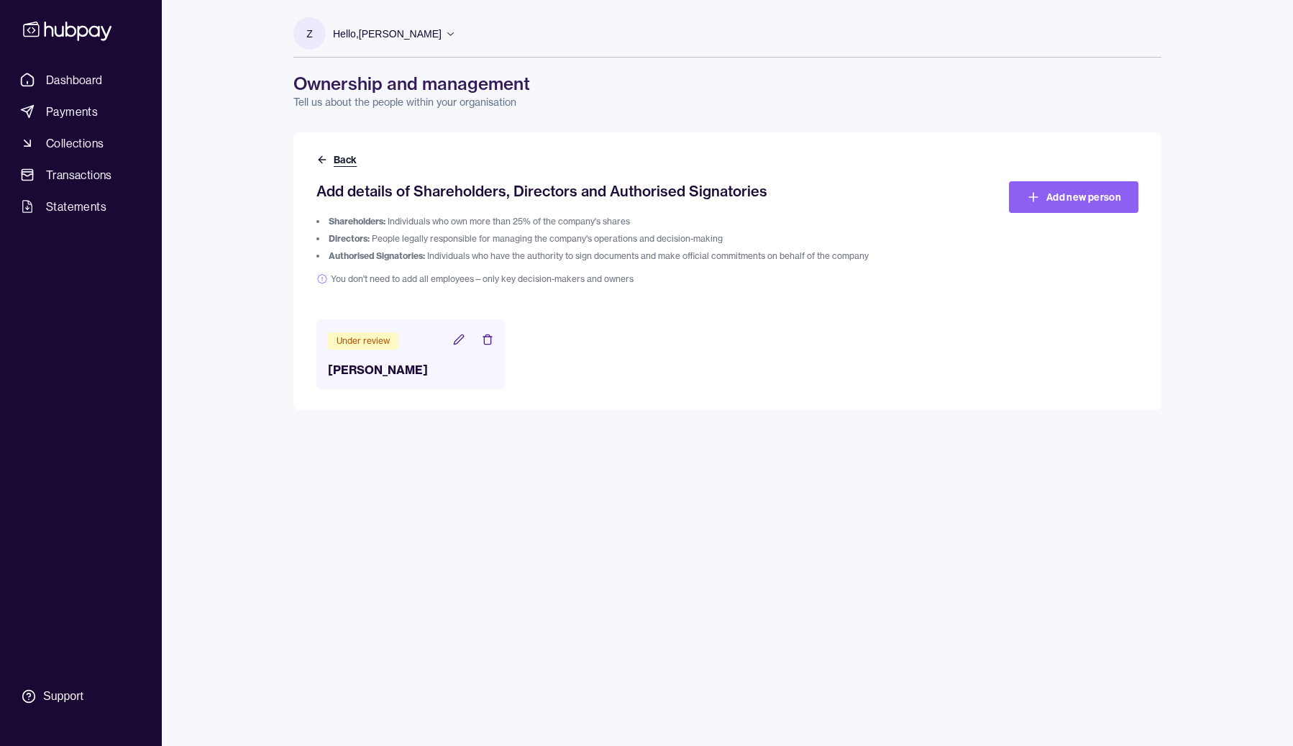
click at [342, 155] on button "Back" at bounding box center [337, 159] width 43 height 14
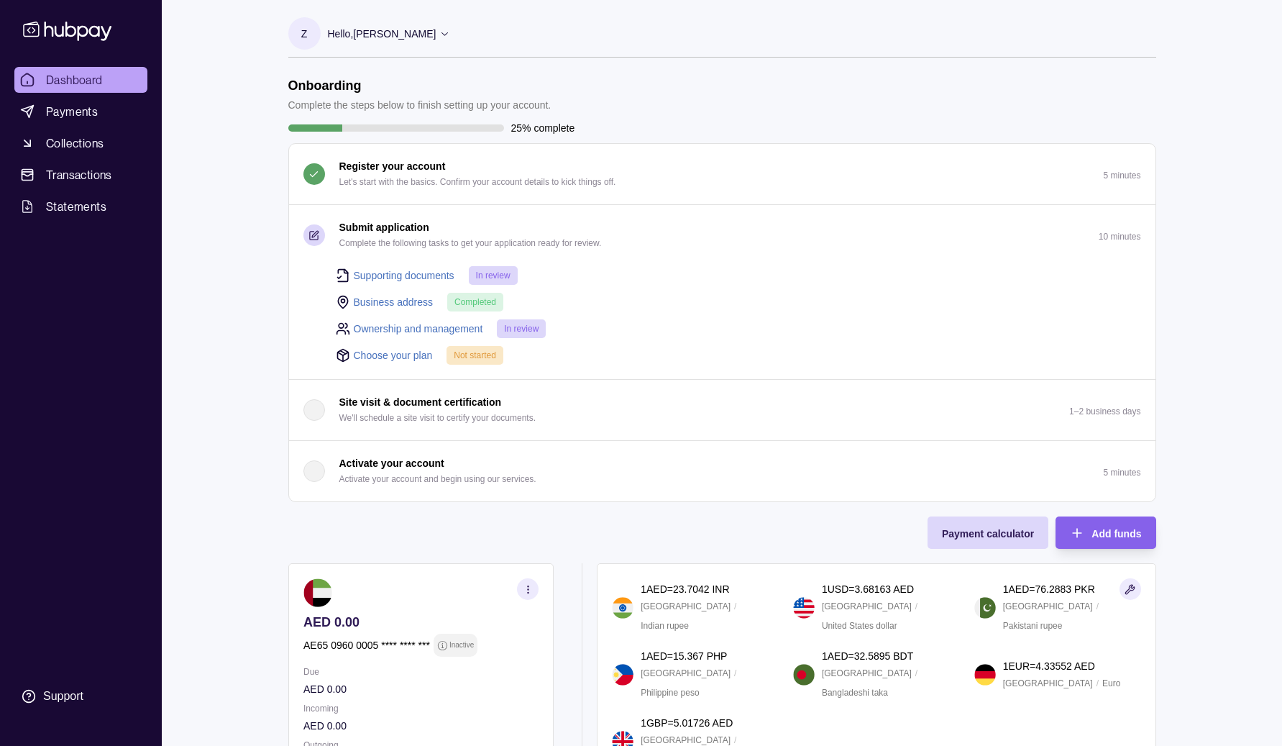
click at [400, 350] on link "Choose your plan" at bounding box center [393, 355] width 79 height 16
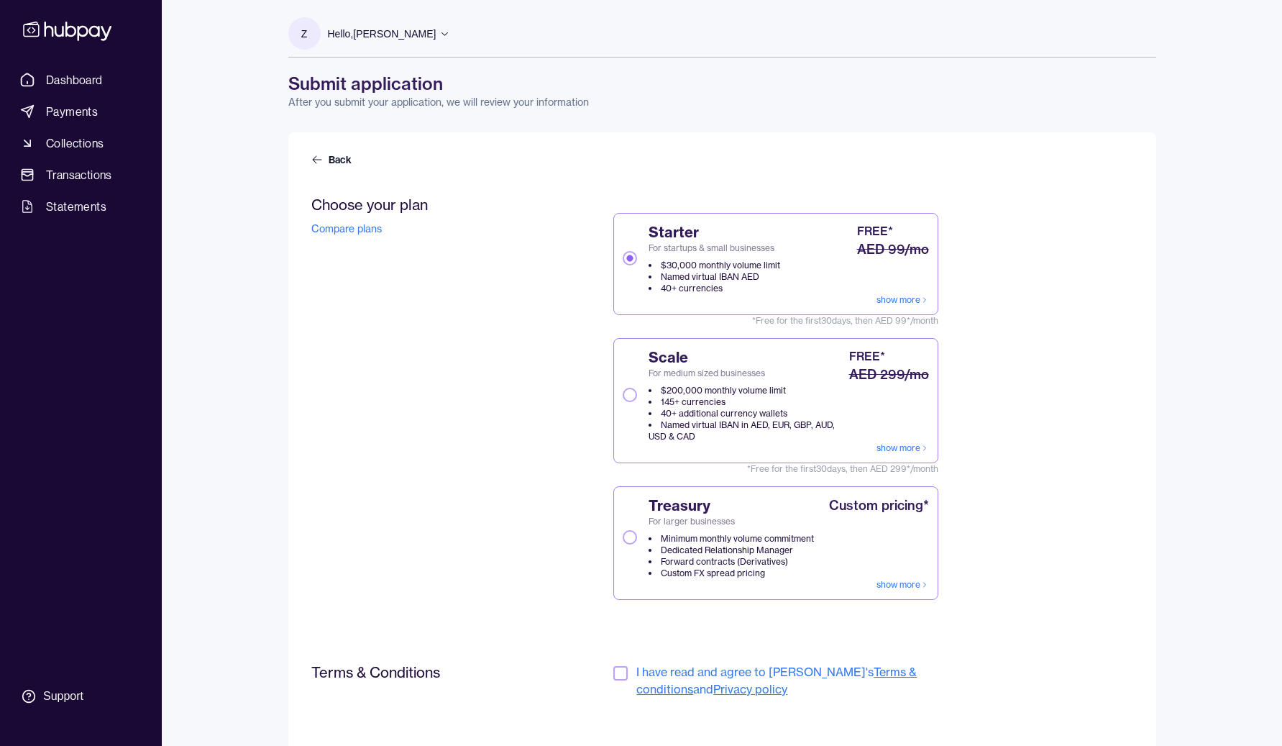
click at [713, 404] on li "145+ currencies" at bounding box center [747, 402] width 197 height 12
click at [637, 402] on button "Scale For medium sized businesses $200,000 monthly volume limit 145+ currencies…" at bounding box center [630, 395] width 14 height 14
click at [895, 445] on link "show more" at bounding box center [903, 448] width 52 height 12
click at [1025, 164] on div "Back" at bounding box center [722, 165] width 822 height 26
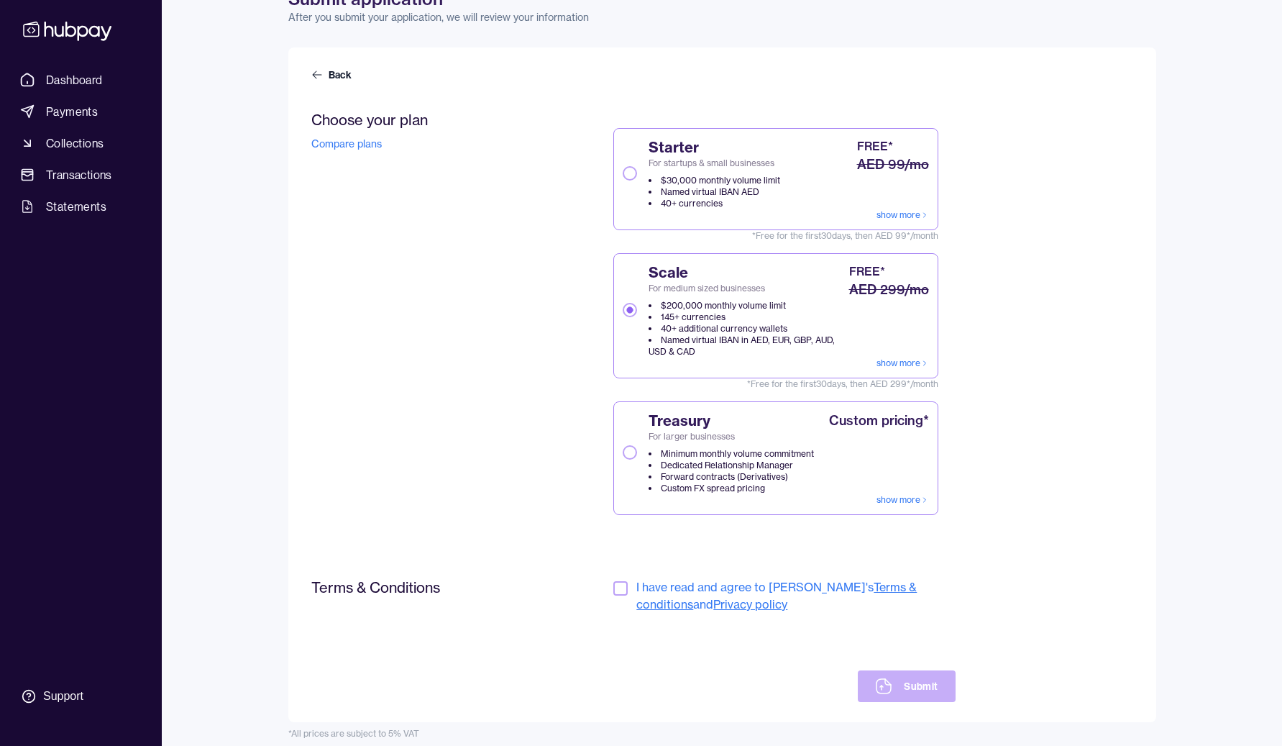
scroll to position [96, 0]
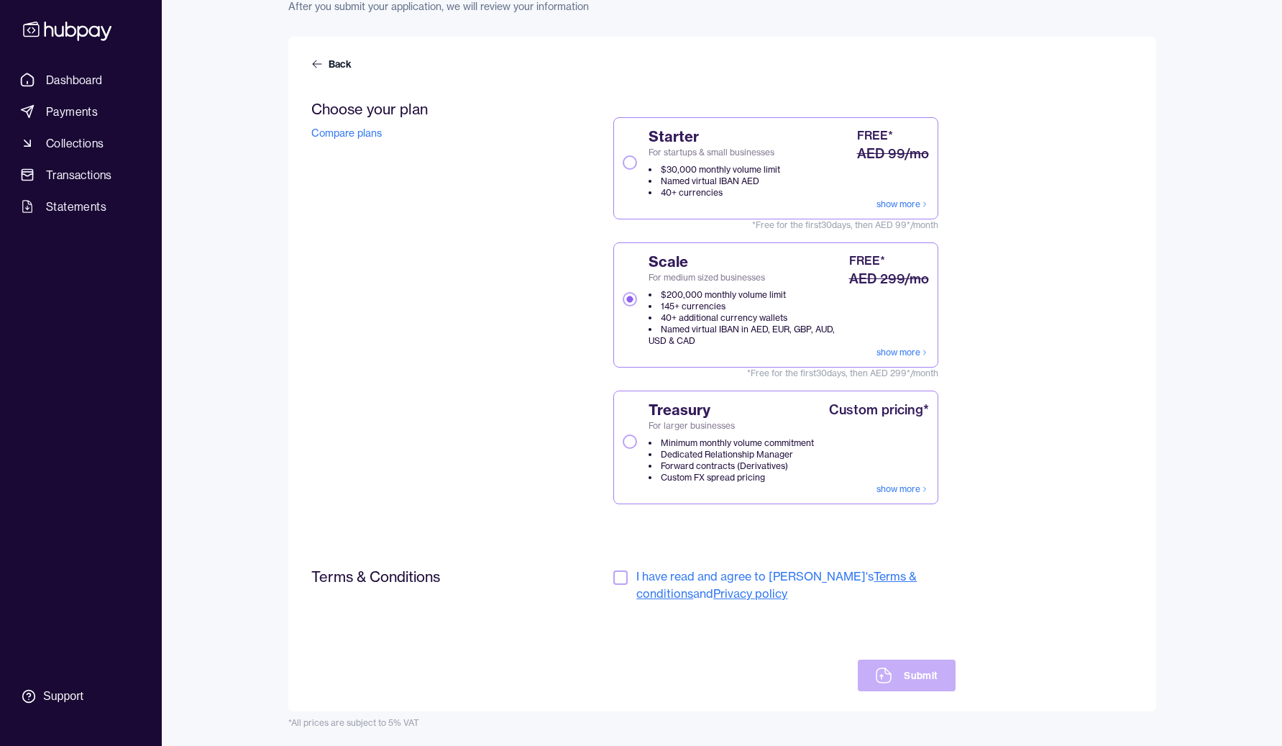
click at [810, 295] on li "$200,000 monthly volume limit" at bounding box center [747, 295] width 197 height 12
click at [637, 295] on button "Scale For medium sized businesses $200,000 monthly volume limit 145+ currencies…" at bounding box center [630, 299] width 14 height 14
click at [621, 577] on button "button" at bounding box center [620, 577] width 14 height 14
click at [902, 672] on button "Submit" at bounding box center [906, 675] width 97 height 32
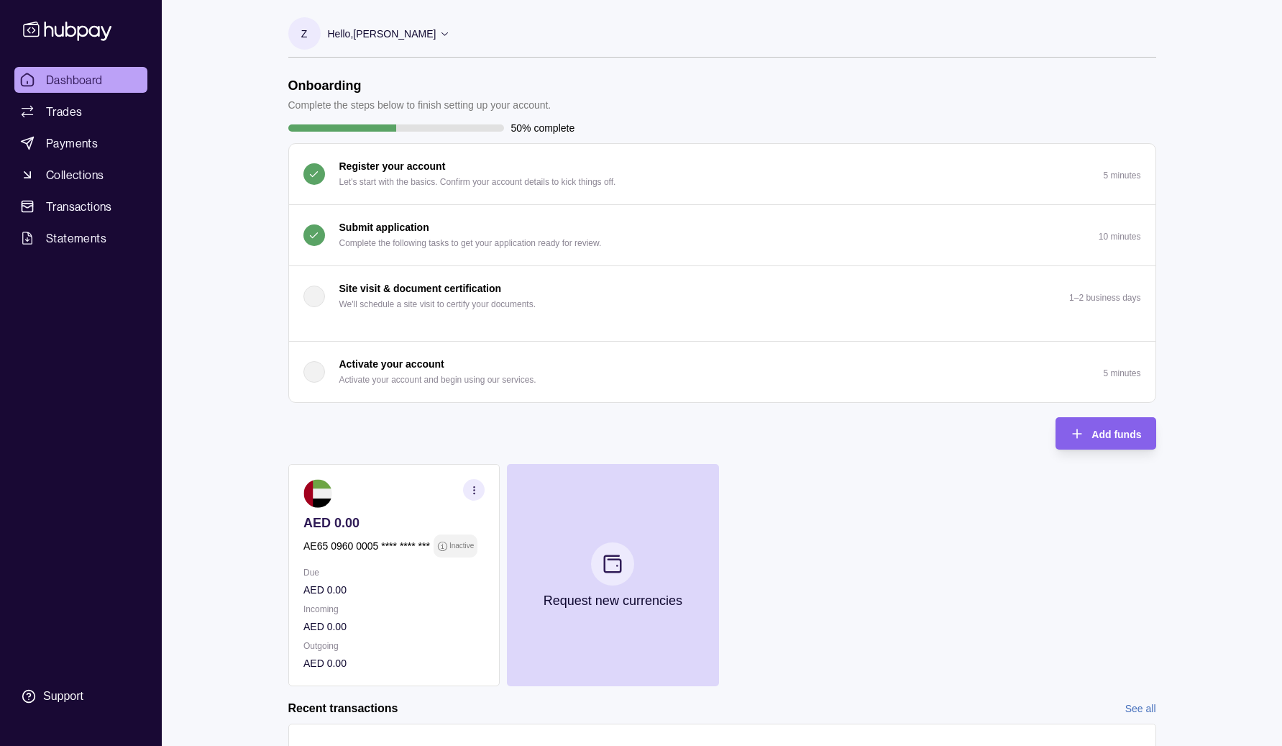
scroll to position [127, 0]
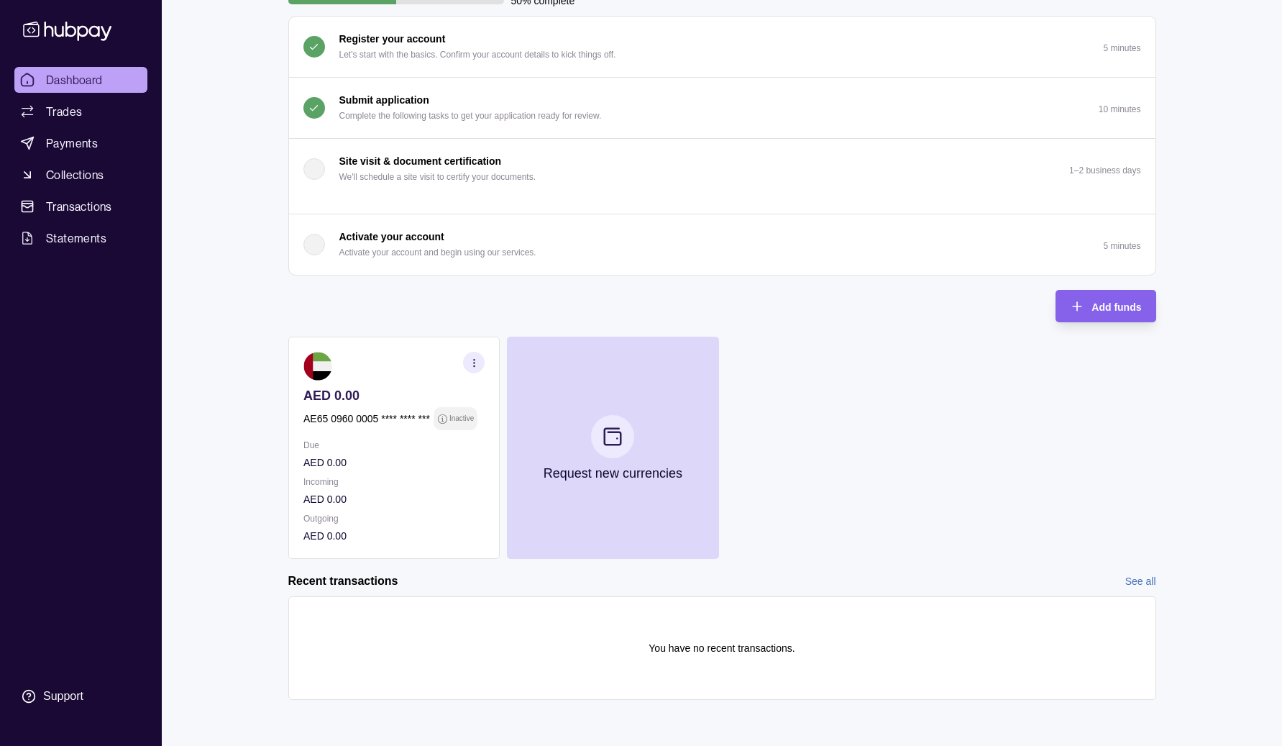
click at [813, 408] on div "AED 0.00 AE65 0960 0005 **** **** *** Inactive Due AED 0.00 Incoming AED 0.00 O…" at bounding box center [722, 448] width 868 height 222
click at [815, 394] on div "AED 0.00 AE65 0960 0005 **** **** *** Inactive Due AED 0.00 Incoming AED 0.00 O…" at bounding box center [722, 448] width 868 height 222
